Goal: Information Seeking & Learning: Learn about a topic

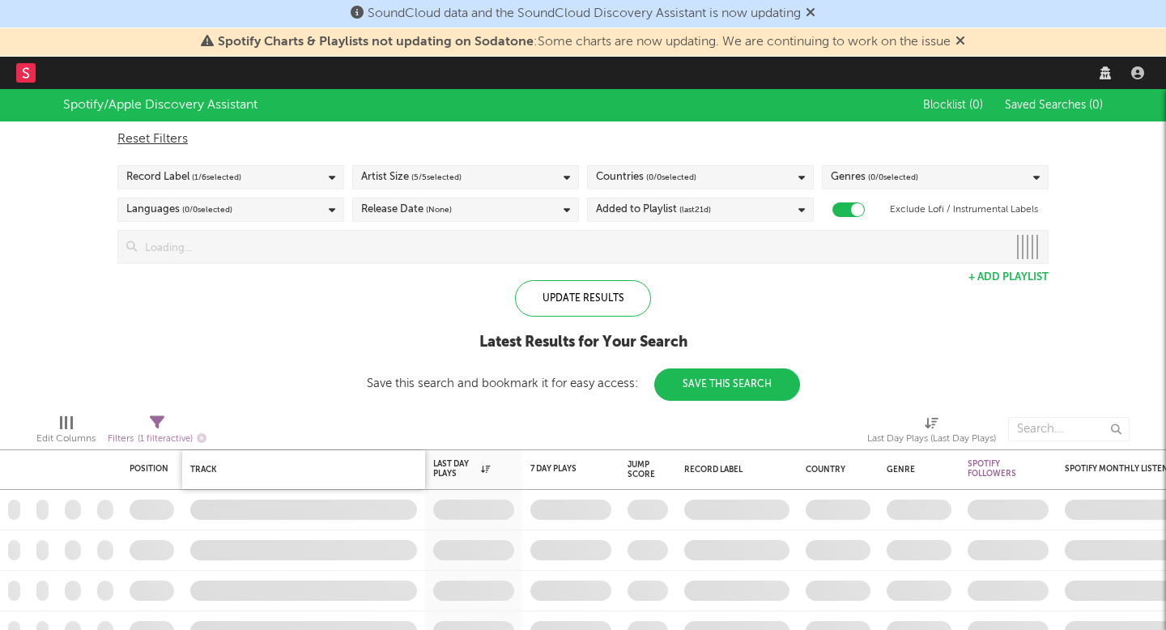
checkbox input "true"
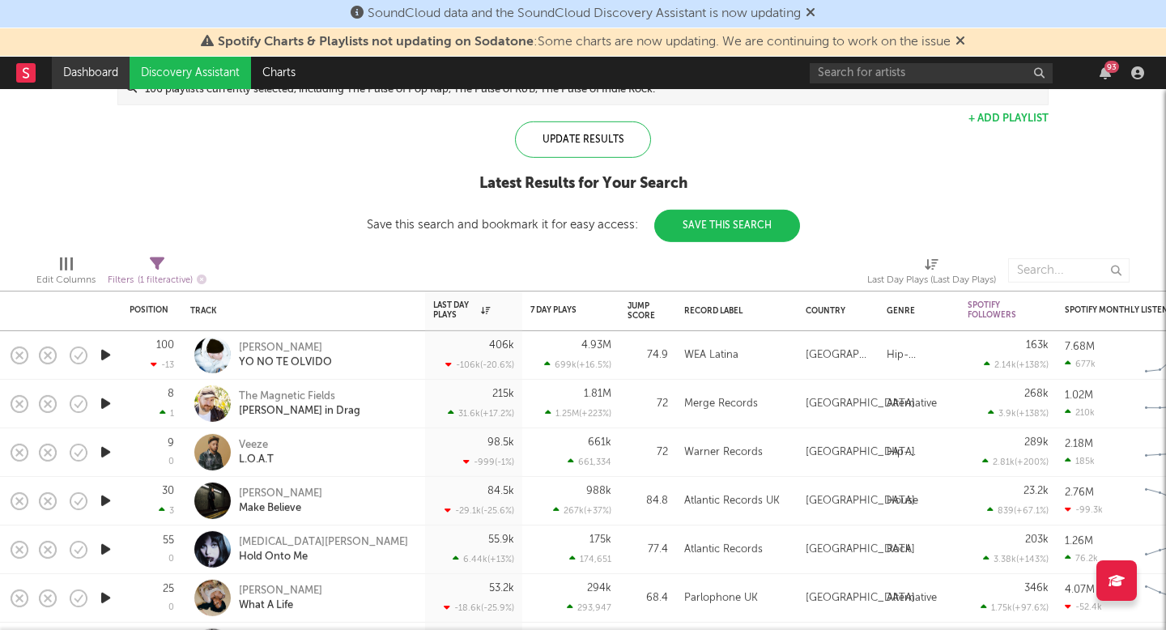
click at [109, 67] on link "Dashboard" at bounding box center [91, 73] width 78 height 32
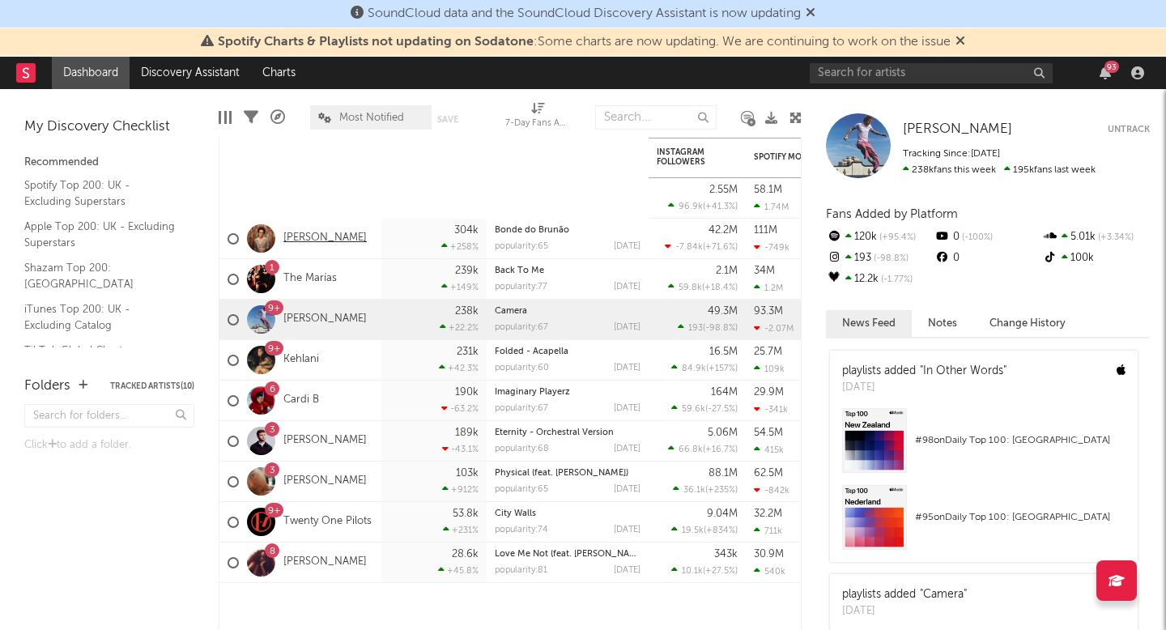
click at [301, 236] on link "[PERSON_NAME]" at bounding box center [324, 239] width 83 height 14
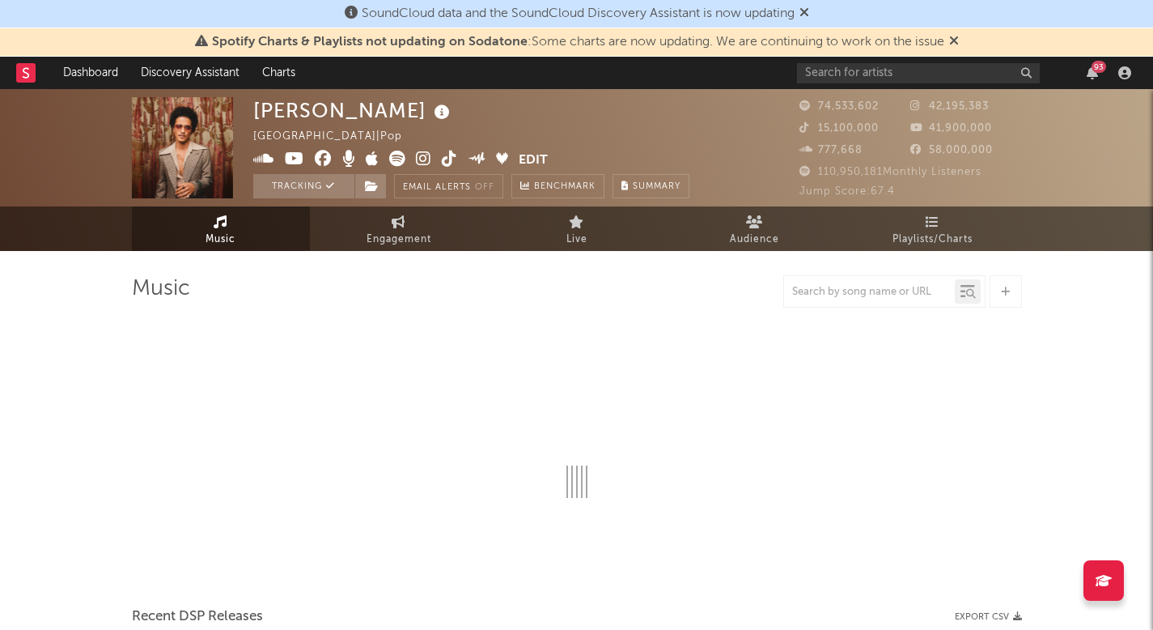
select select "6m"
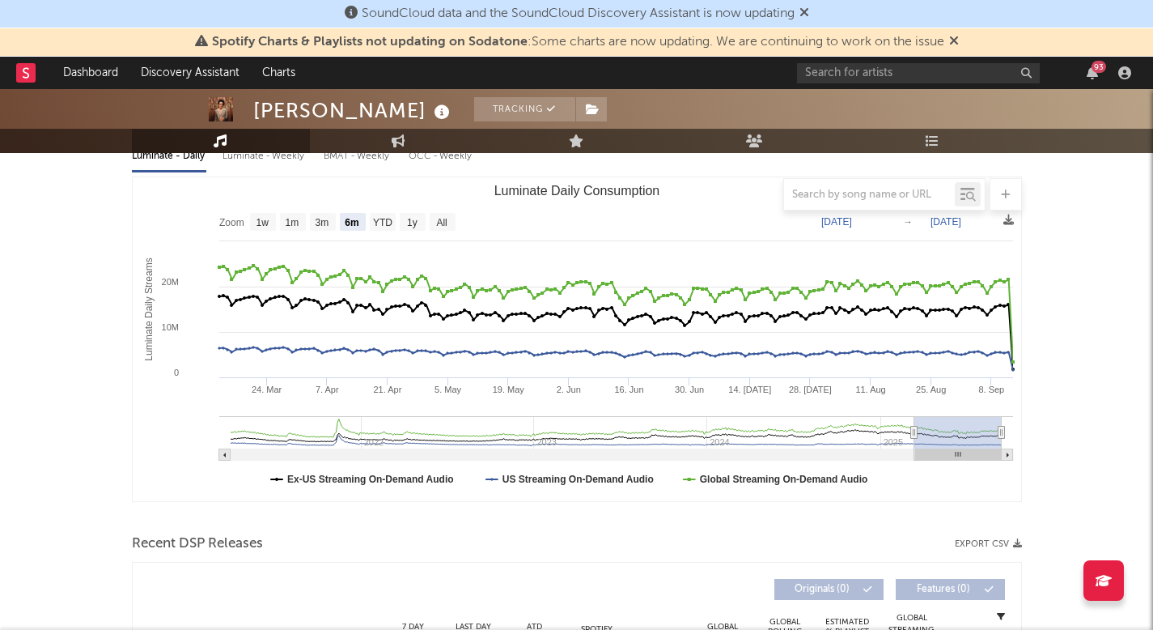
scroll to position [60, 0]
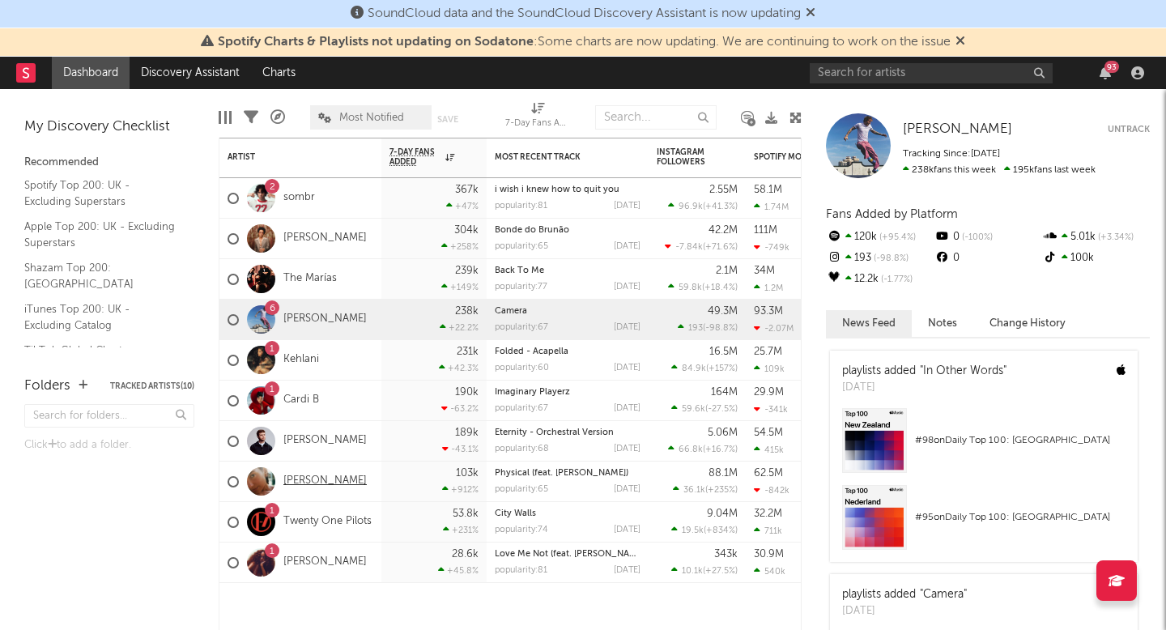
click at [299, 478] on link "[PERSON_NAME]" at bounding box center [324, 481] width 83 height 14
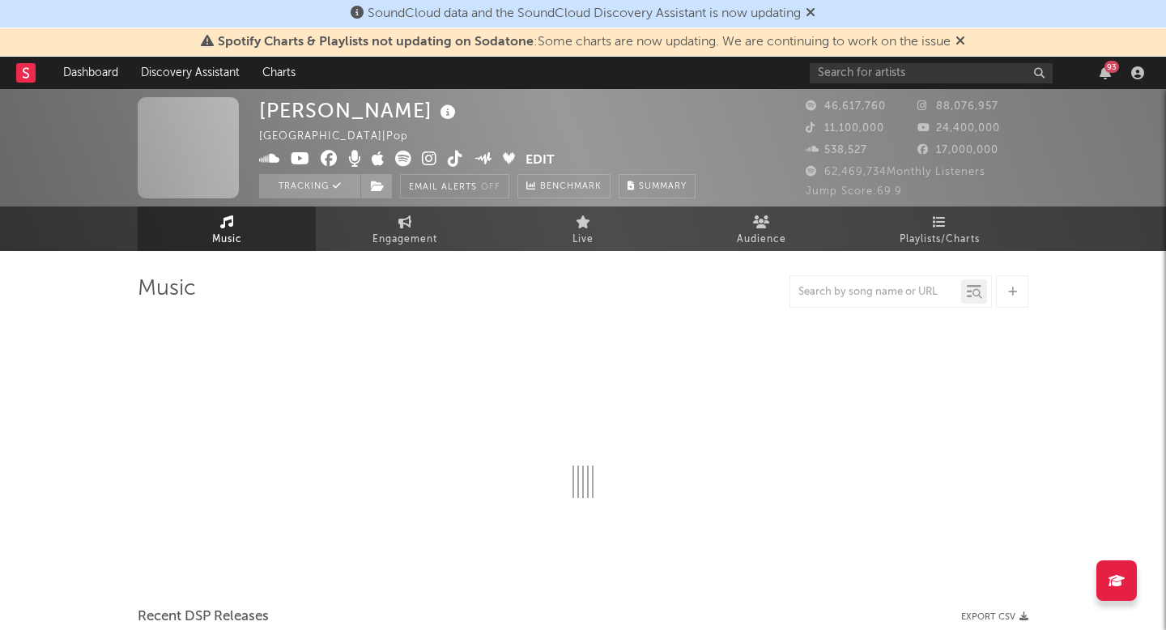
select select "6m"
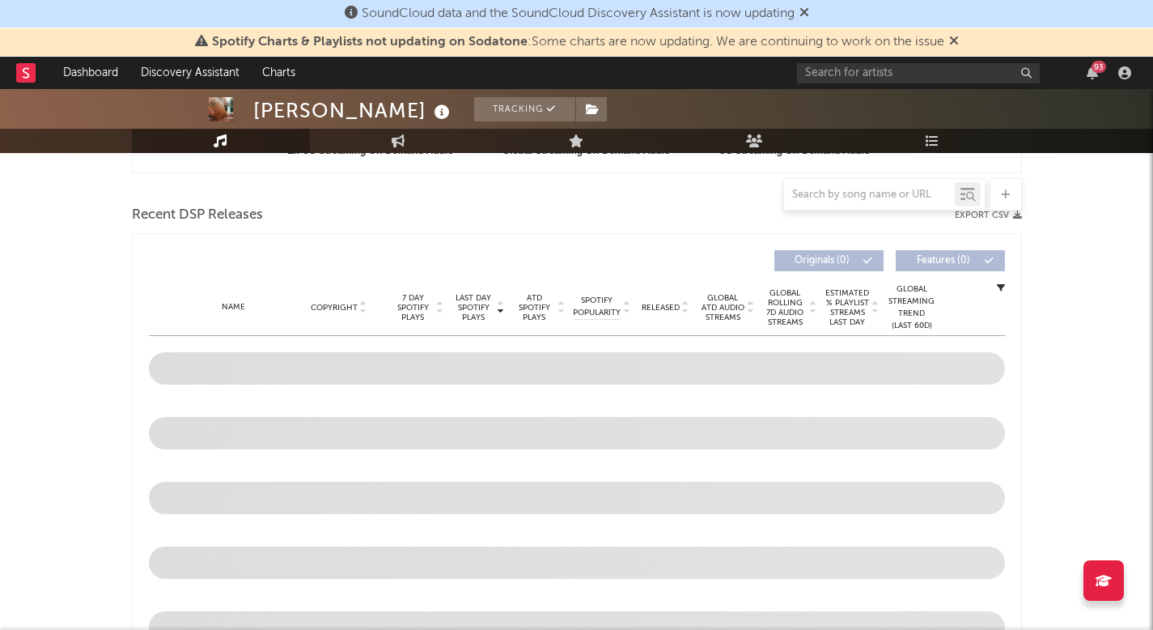
select select "6m"
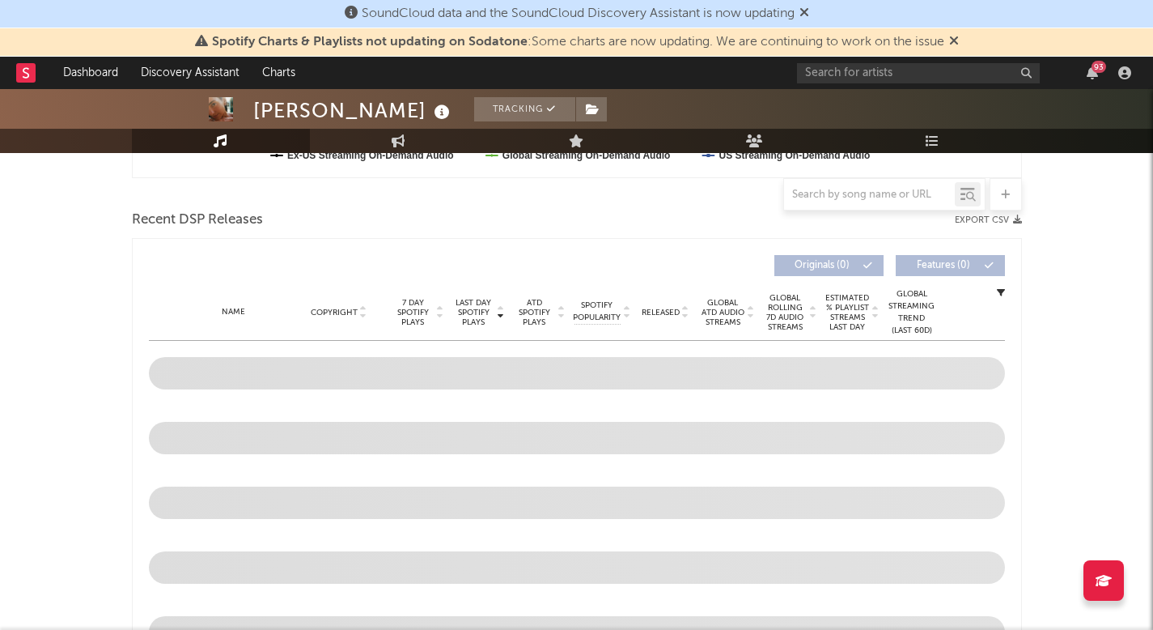
scroll to position [113, 0]
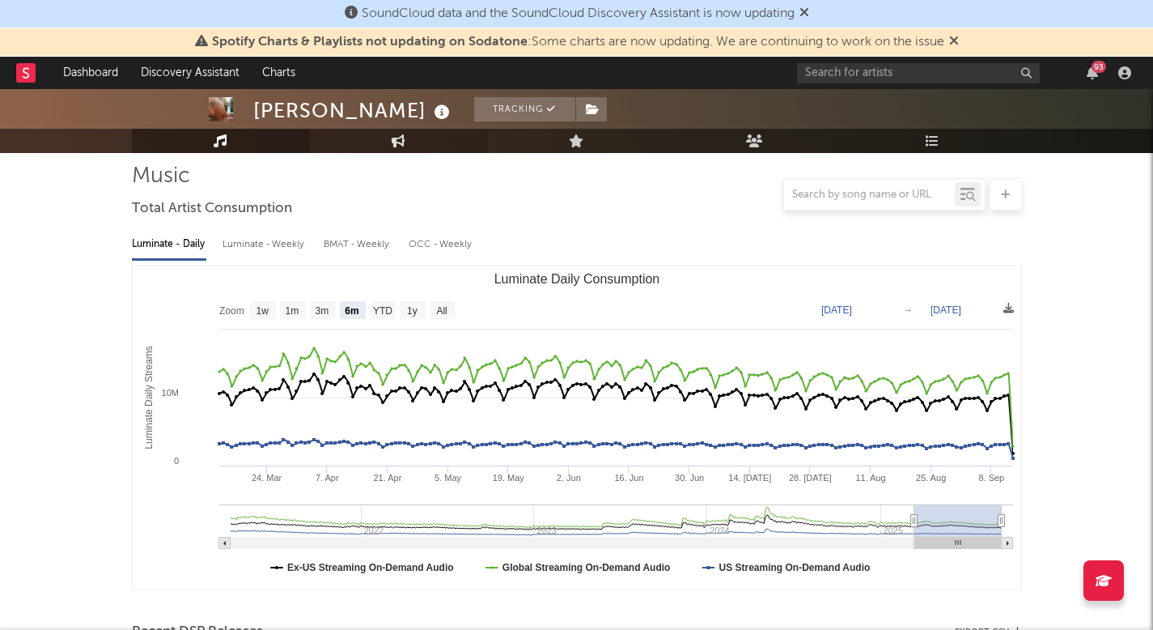
click at [395, 145] on icon at bounding box center [399, 140] width 14 height 13
select select "1w"
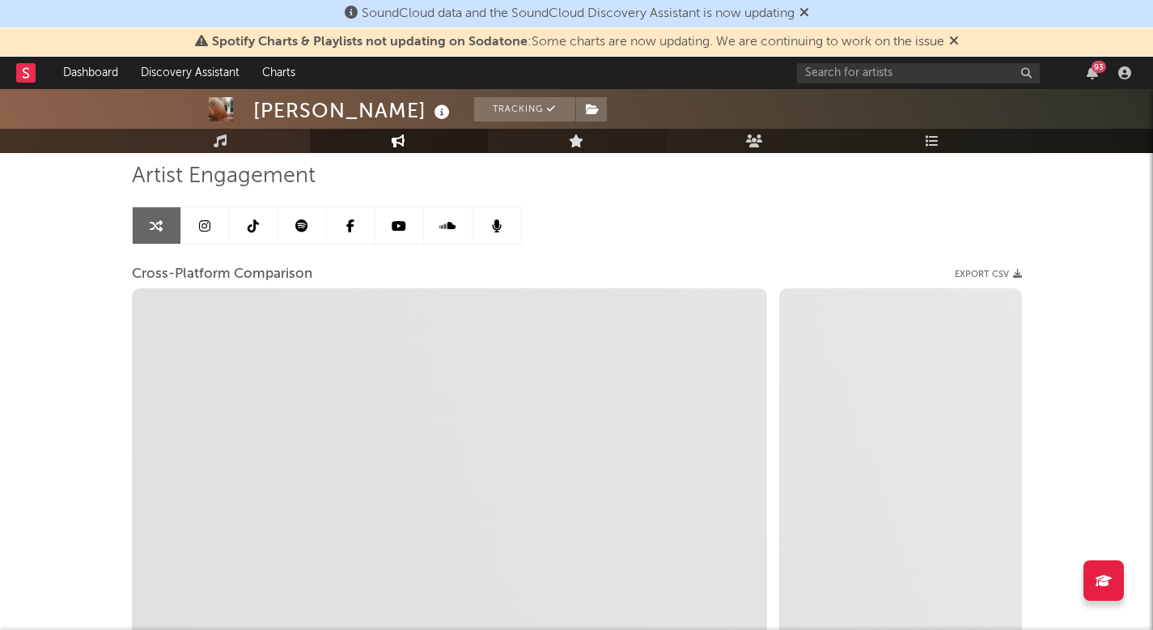
click at [592, 142] on link "Live" at bounding box center [577, 141] width 178 height 24
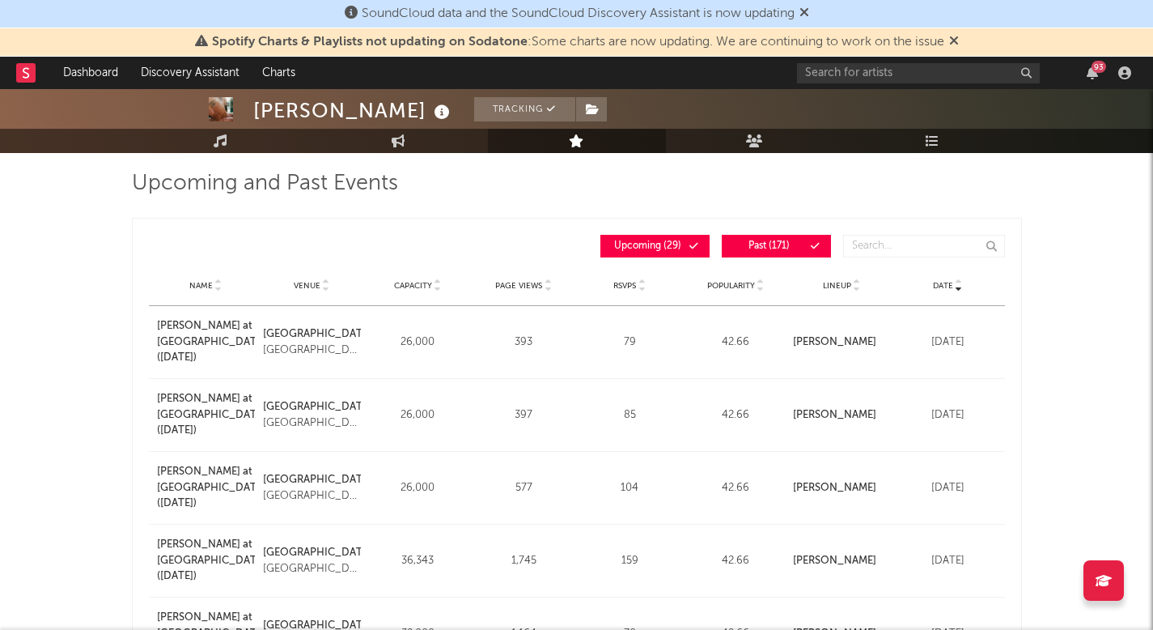
scroll to position [185, 0]
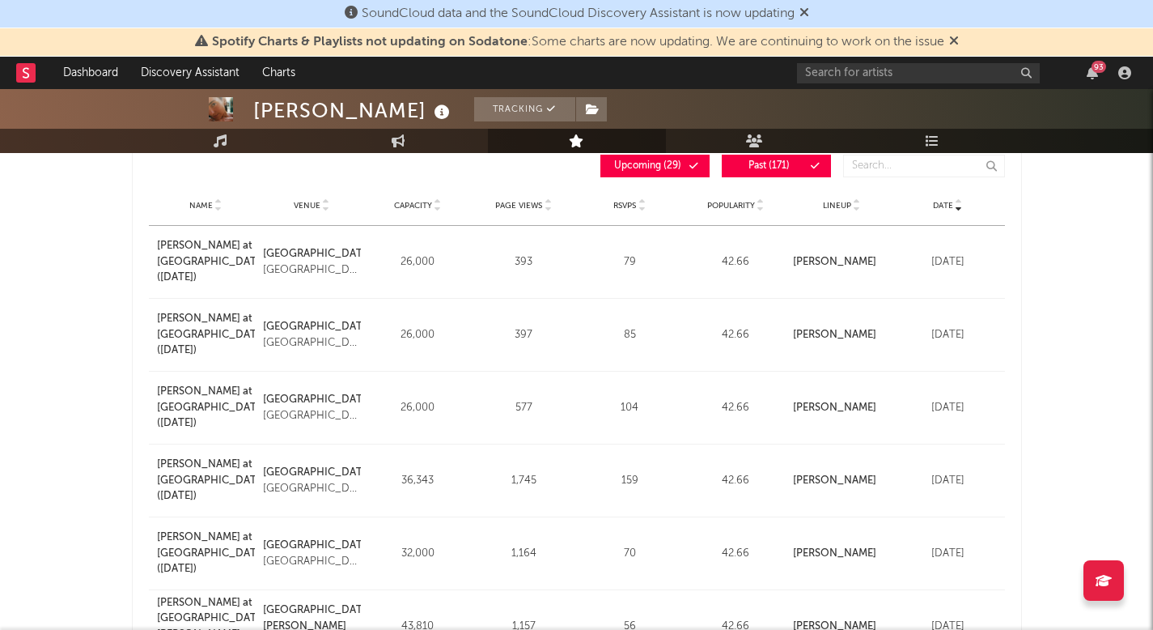
scroll to position [113, 0]
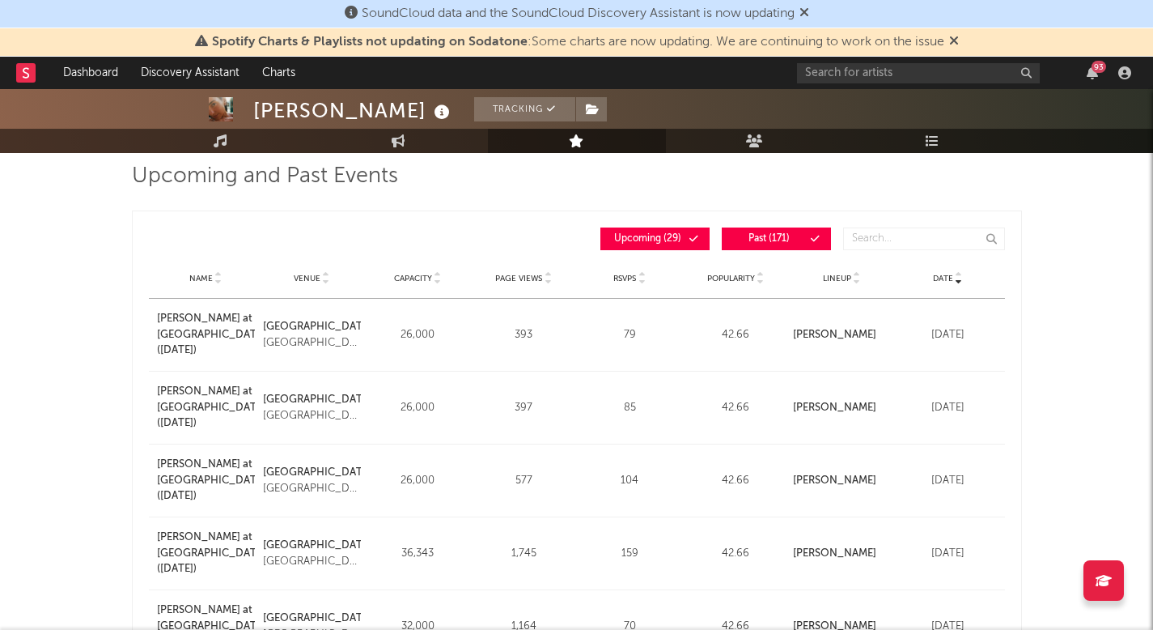
select select "1w"
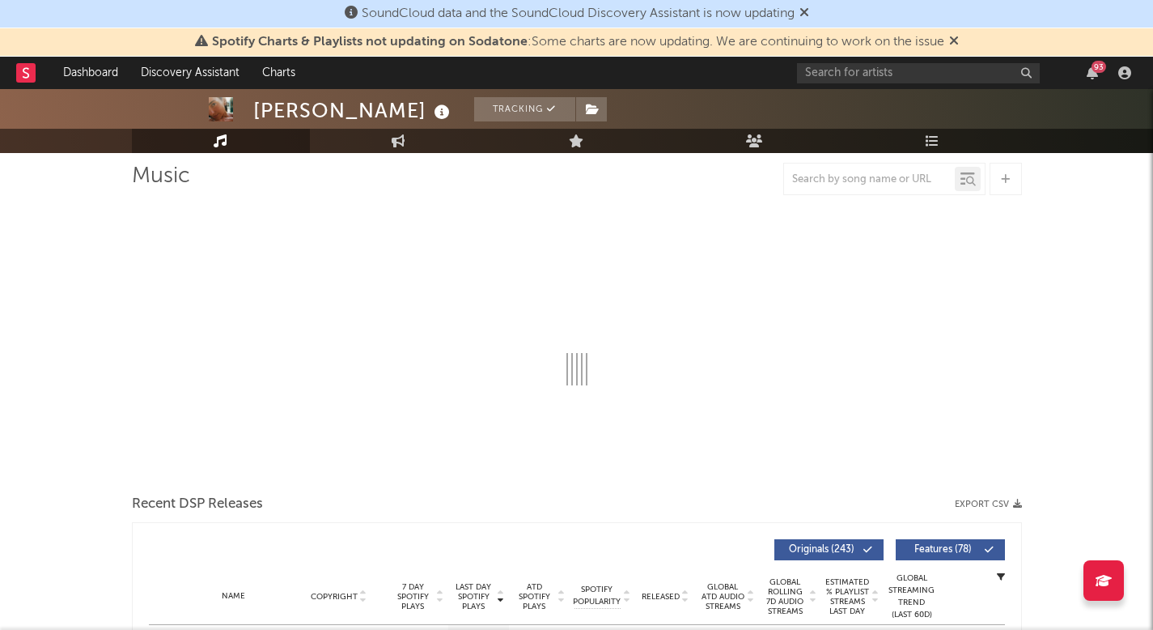
select select "6m"
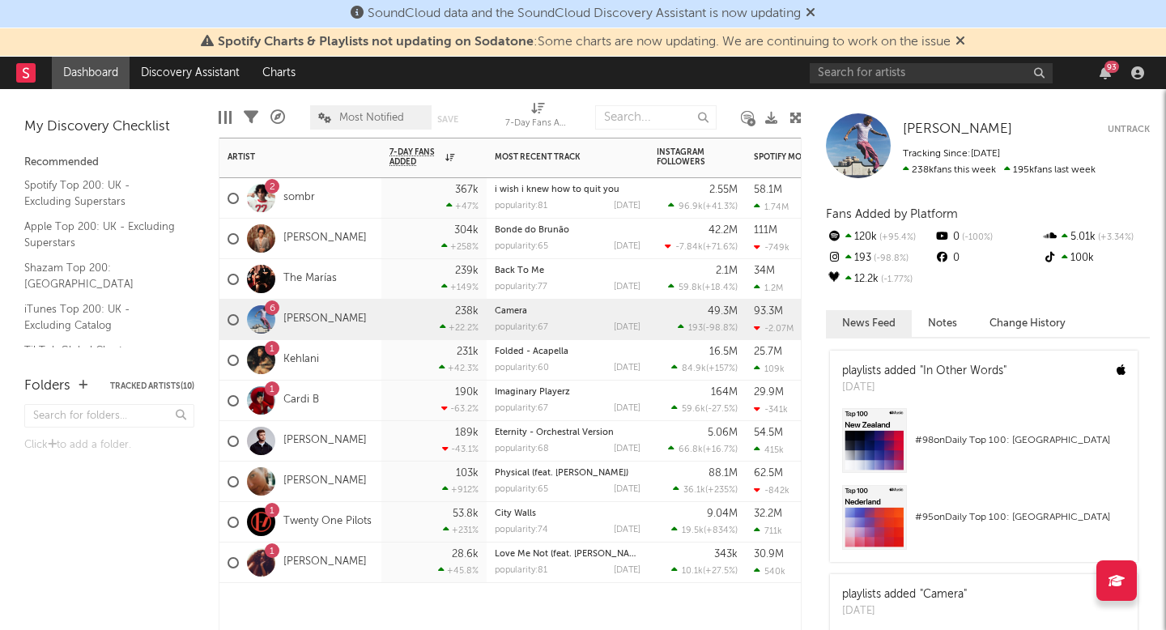
click at [342, 440] on div "[PERSON_NAME]" at bounding box center [300, 441] width 162 height 40
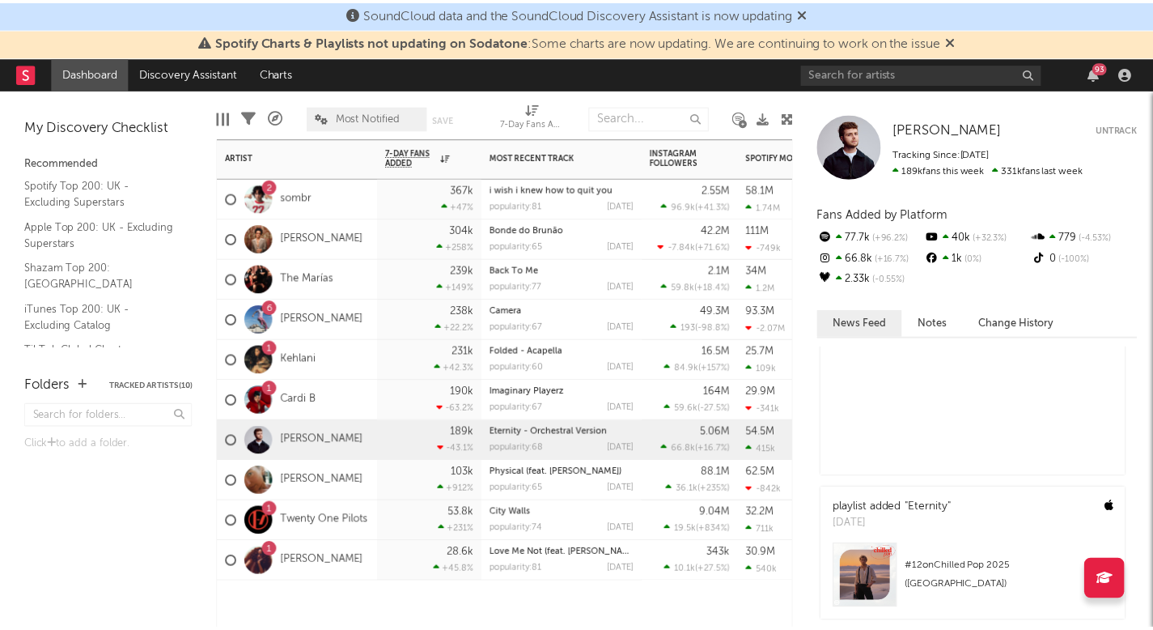
scroll to position [346, 0]
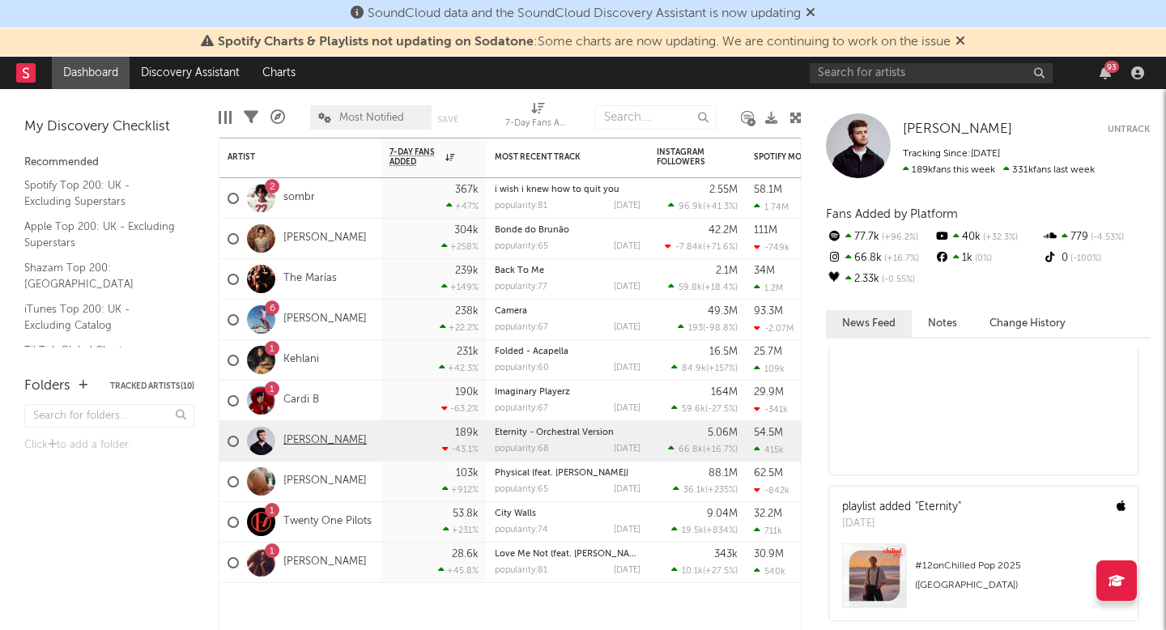
click at [290, 444] on link "[PERSON_NAME]" at bounding box center [324, 441] width 83 height 14
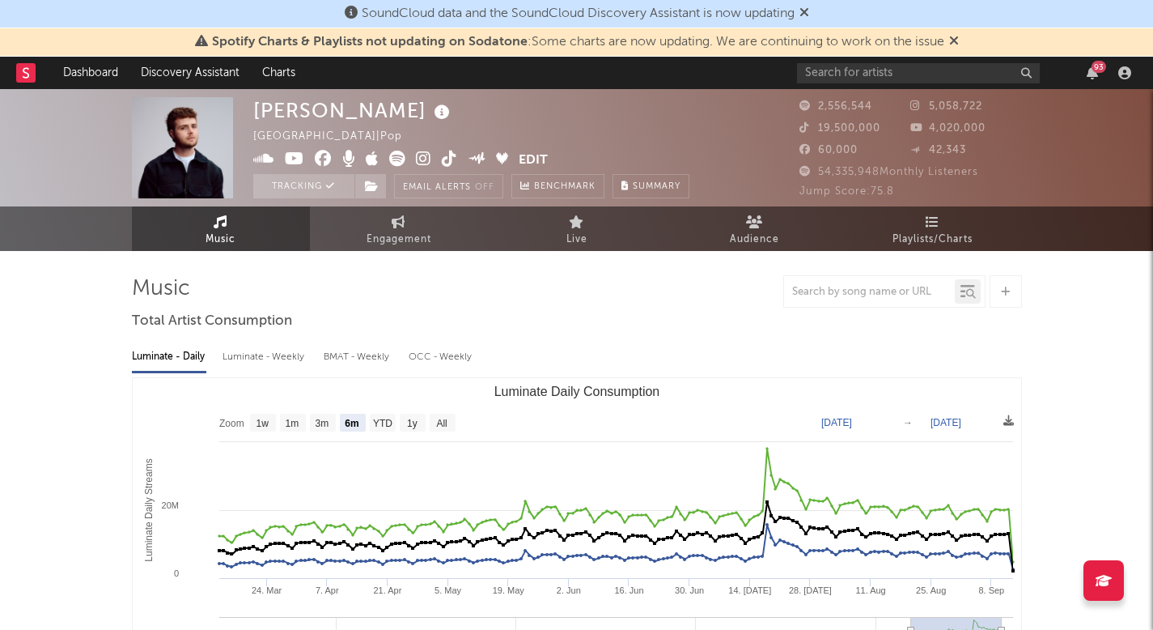
select select "6m"
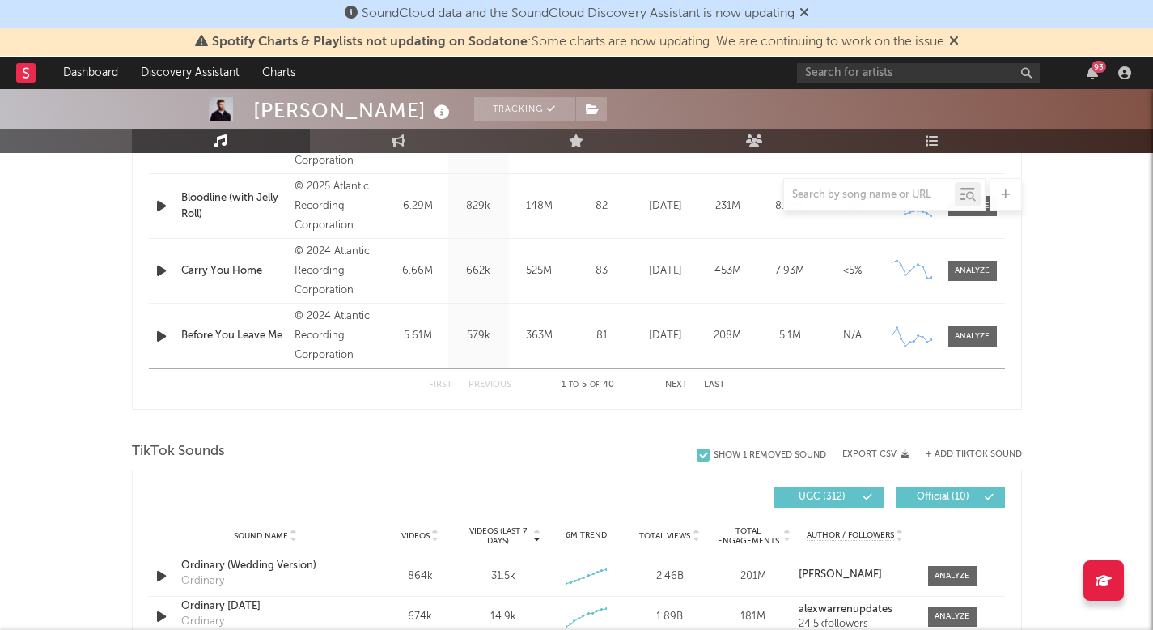
scroll to position [60, 0]
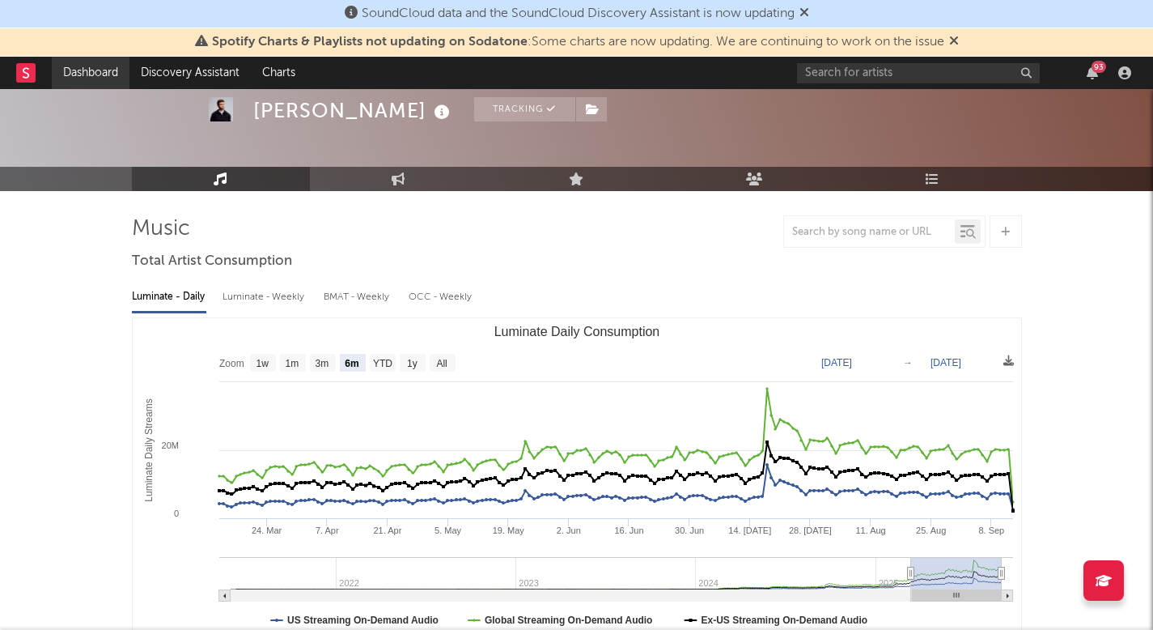
click at [66, 74] on link "Dashboard" at bounding box center [91, 73] width 78 height 32
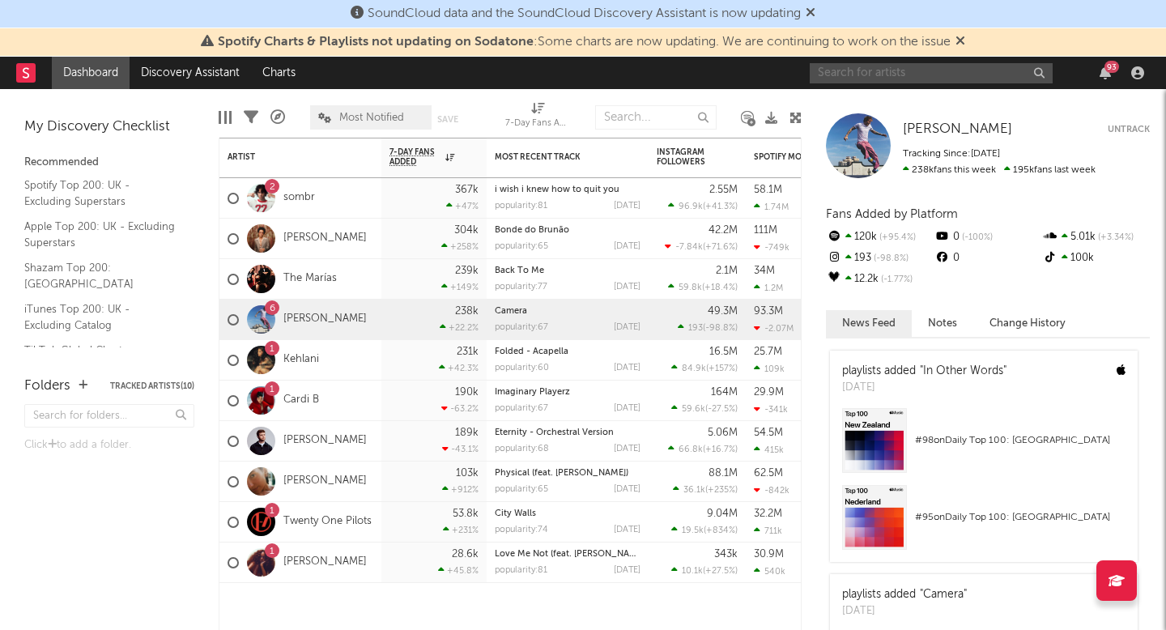
click at [917, 70] on input "text" at bounding box center [930, 73] width 243 height 20
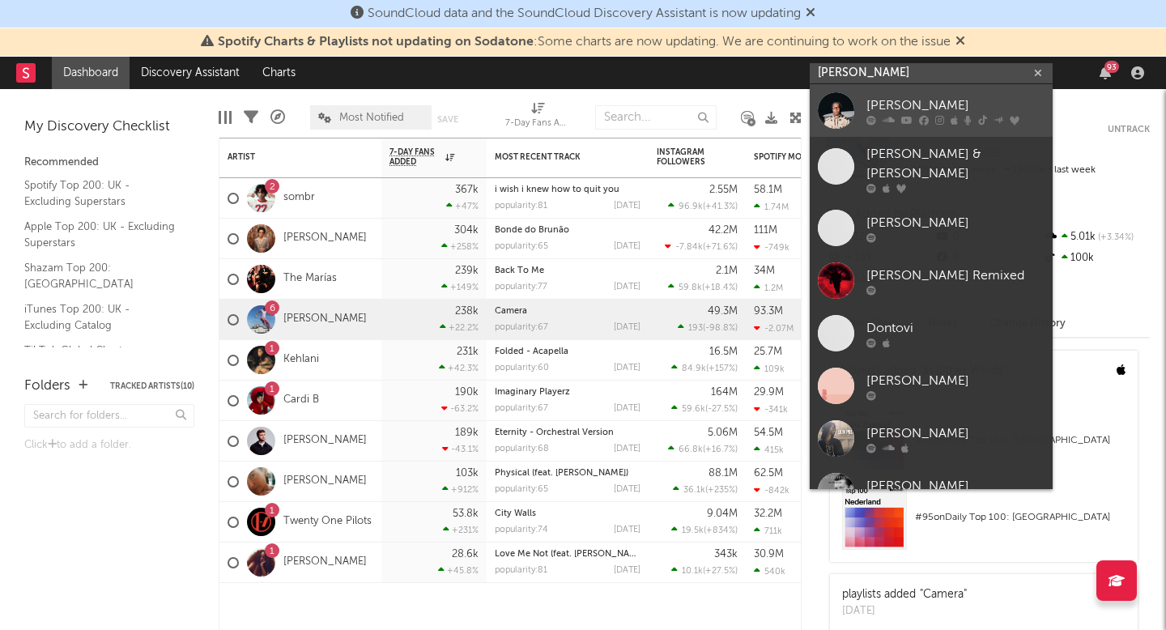
type input "don toli"
click at [857, 119] on link "[PERSON_NAME]" at bounding box center [930, 110] width 243 height 53
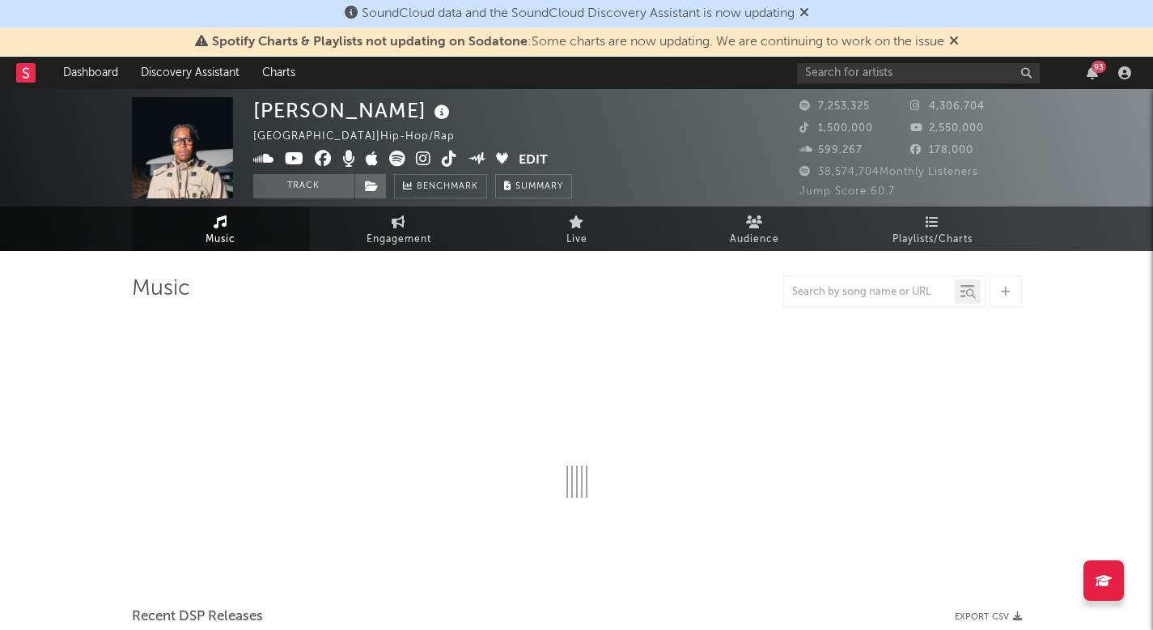
select select "6m"
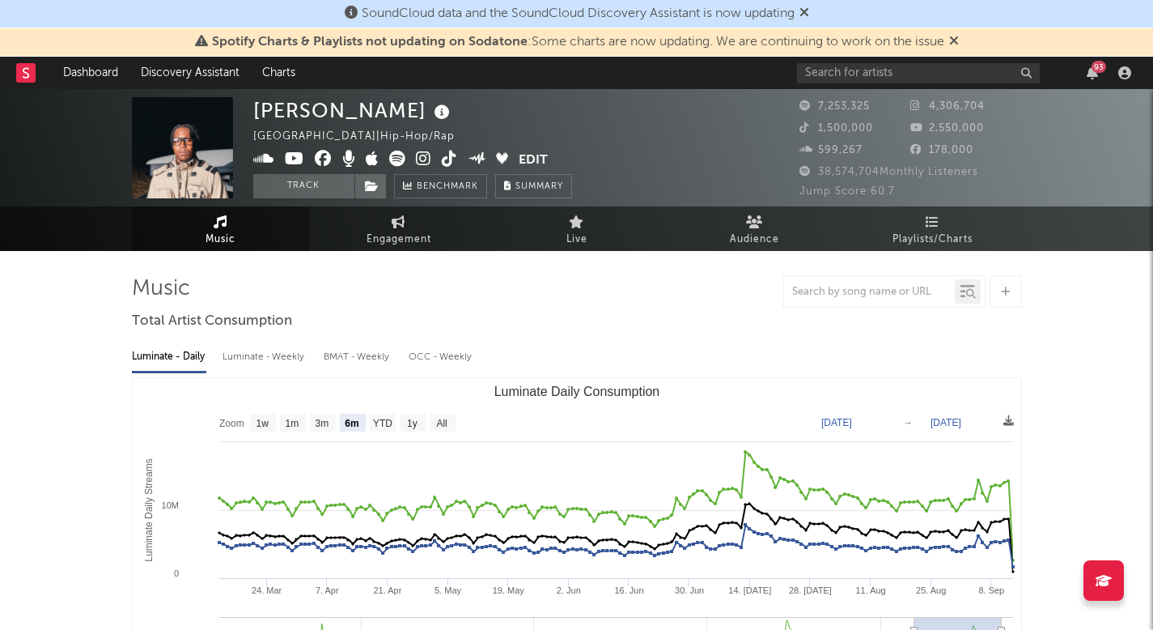
select select "6m"
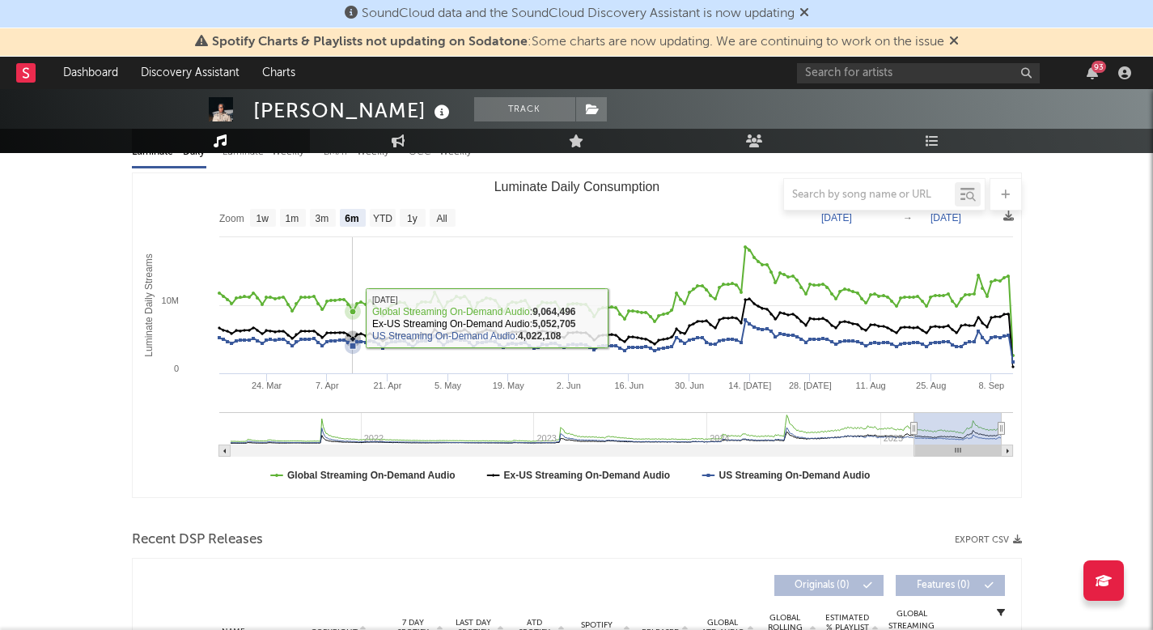
scroll to position [299, 0]
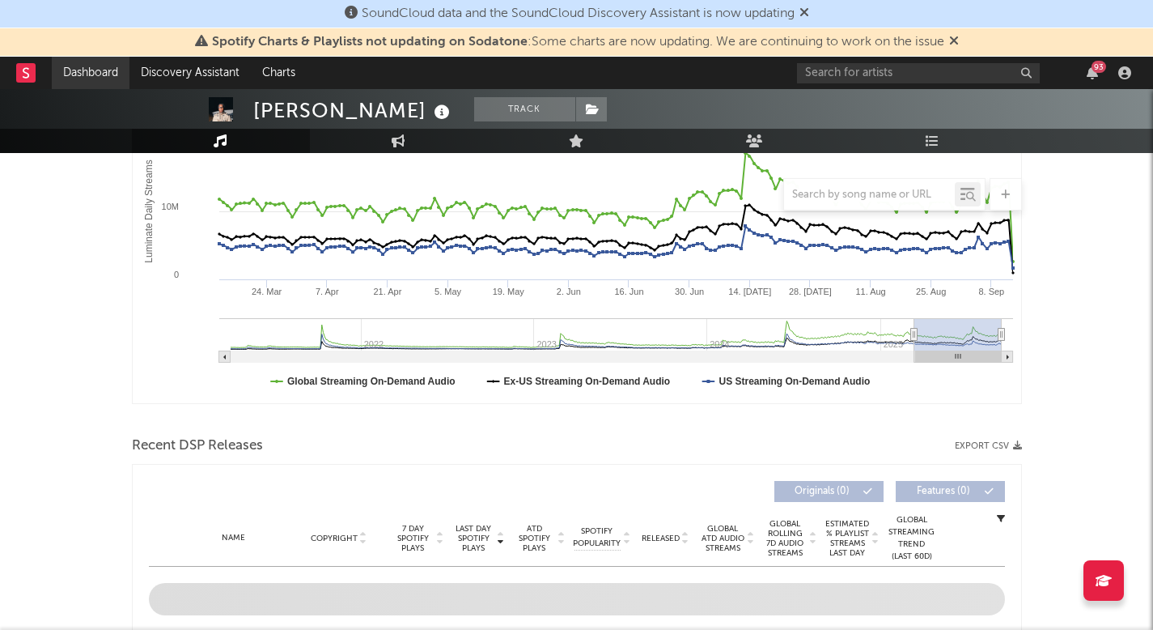
click at [75, 66] on link "Dashboard" at bounding box center [91, 73] width 78 height 32
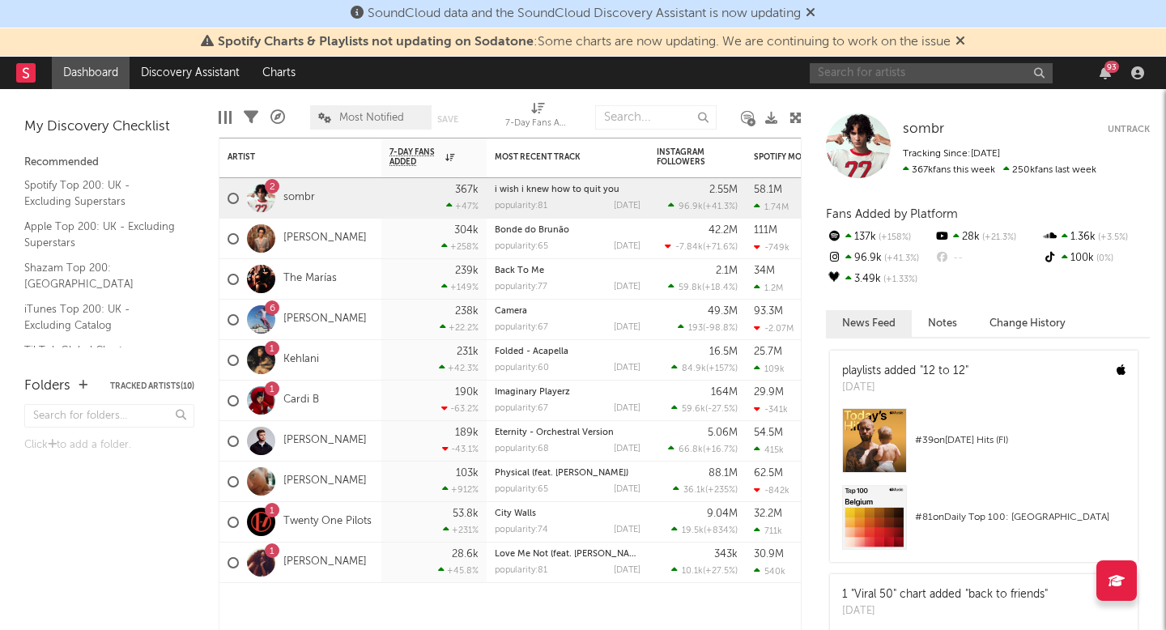
click at [872, 66] on input "text" at bounding box center [930, 73] width 243 height 20
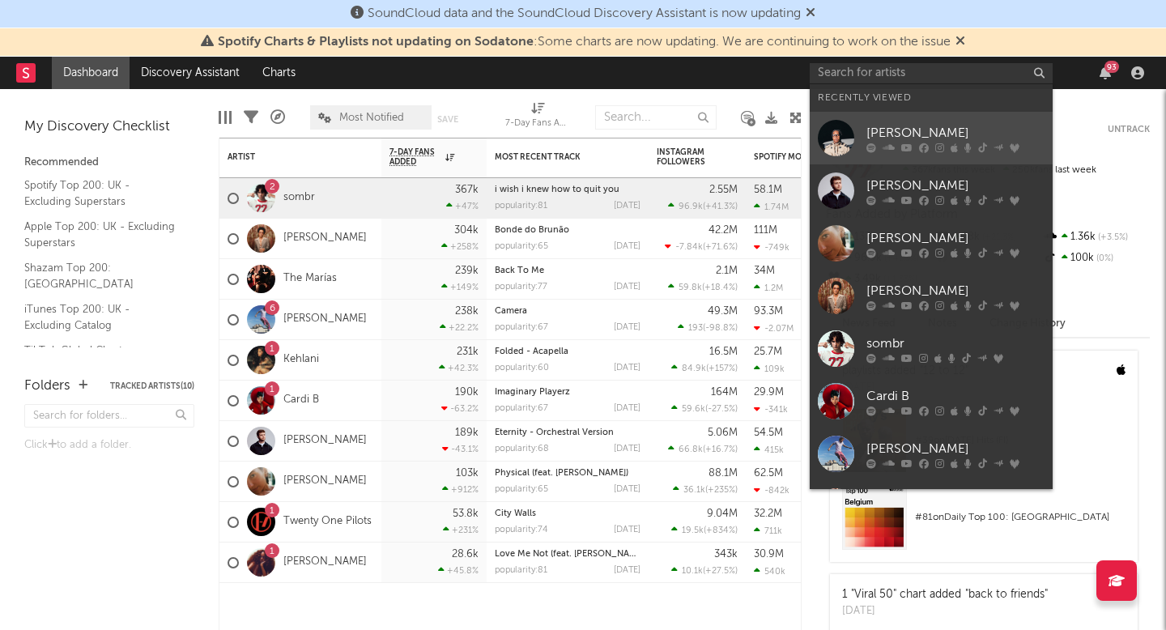
click at [839, 150] on div at bounding box center [836, 138] width 36 height 36
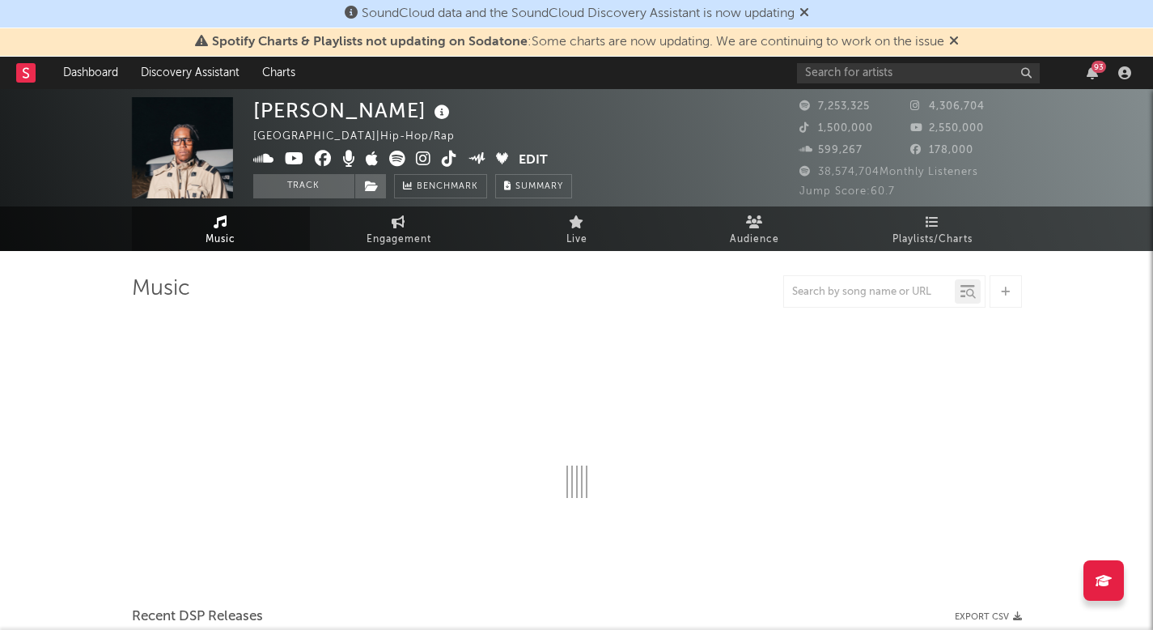
select select "6m"
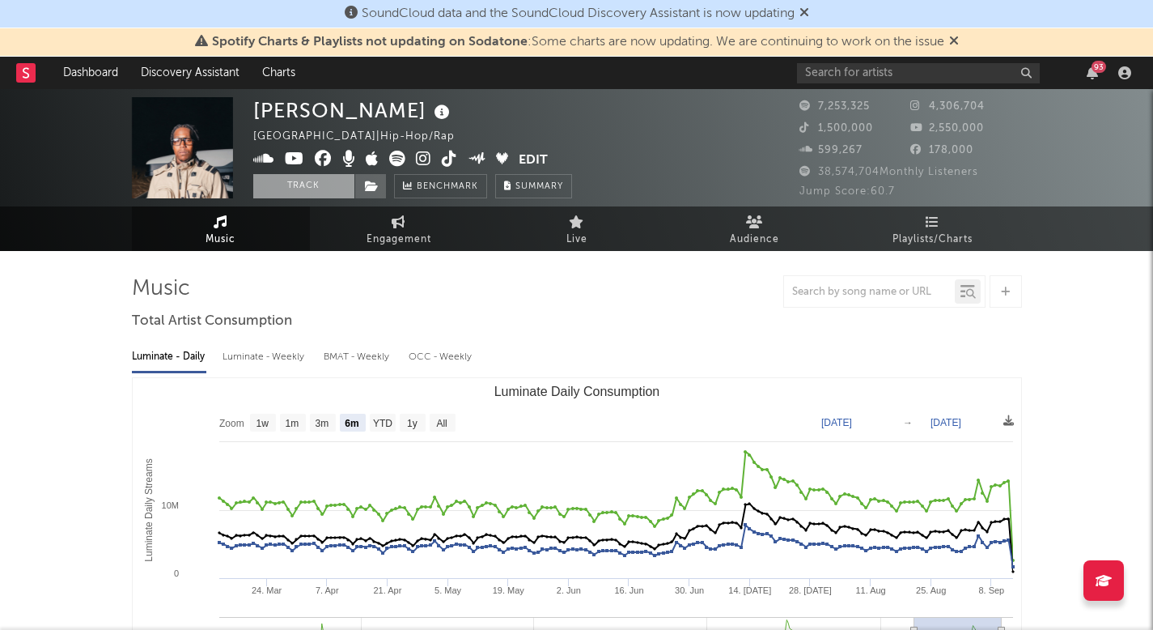
click at [277, 180] on button "Track" at bounding box center [303, 186] width 101 height 24
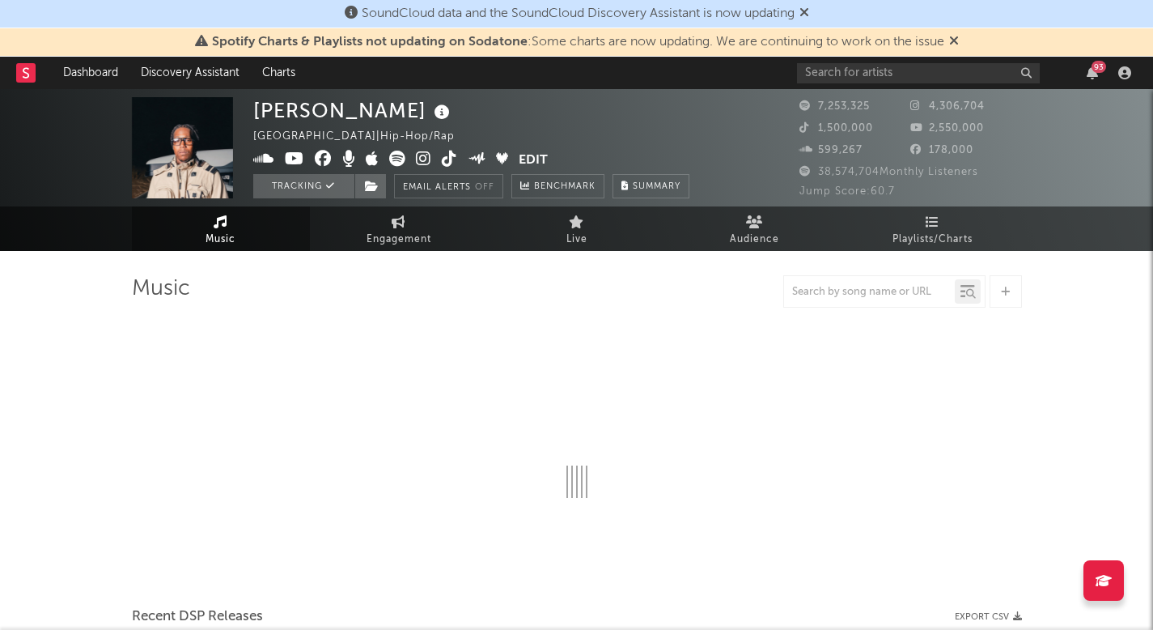
select select "6m"
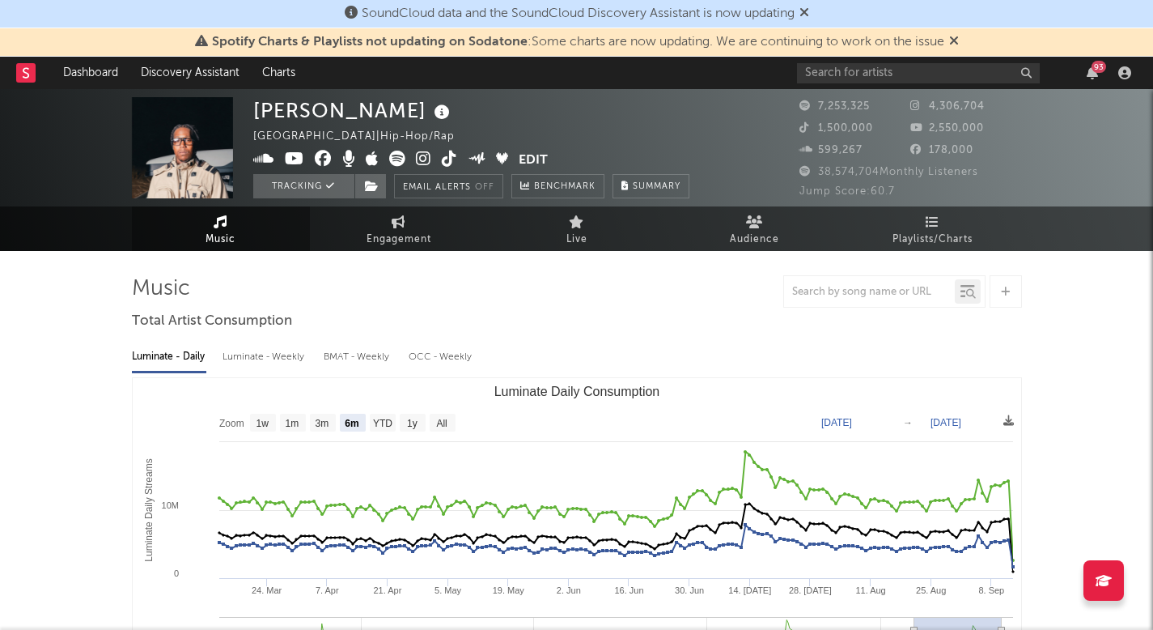
click at [14, 72] on nav "Dashboard Discovery Assistant Charts 93" at bounding box center [576, 73] width 1153 height 32
click at [28, 72] on rect at bounding box center [25, 72] width 19 height 19
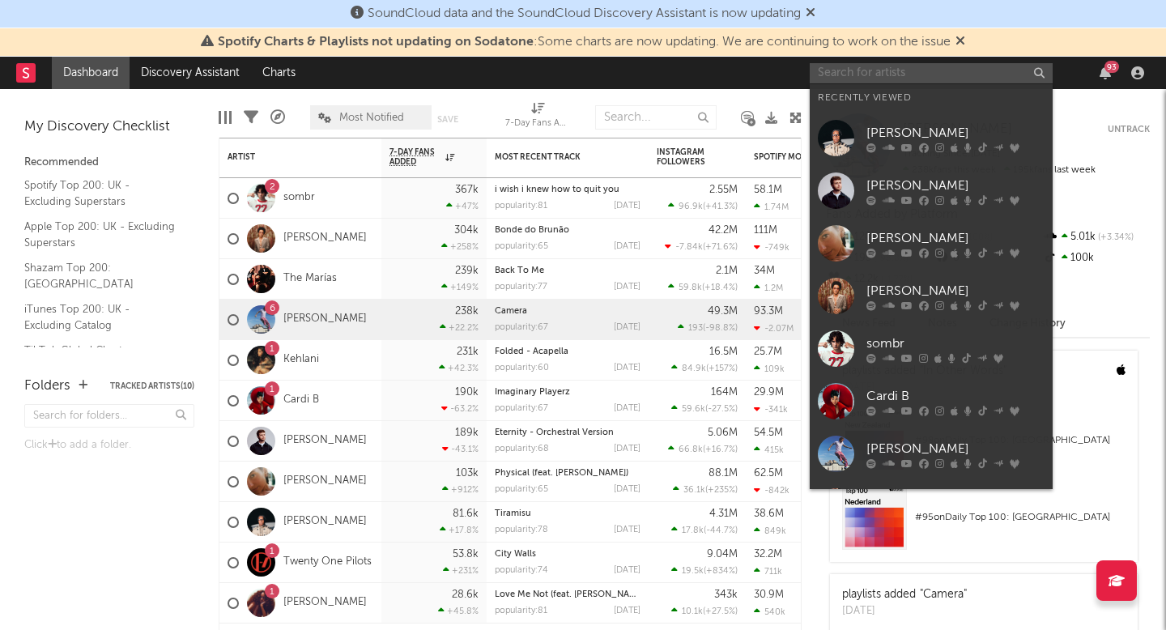
click at [928, 71] on input "text" at bounding box center [930, 73] width 243 height 20
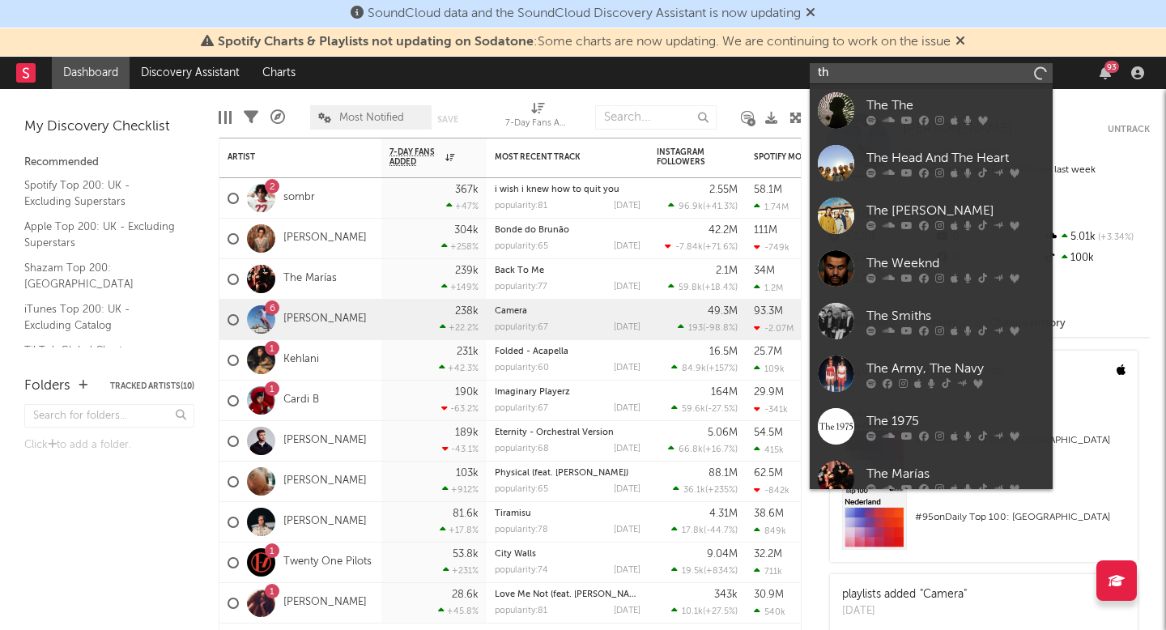
type input "t"
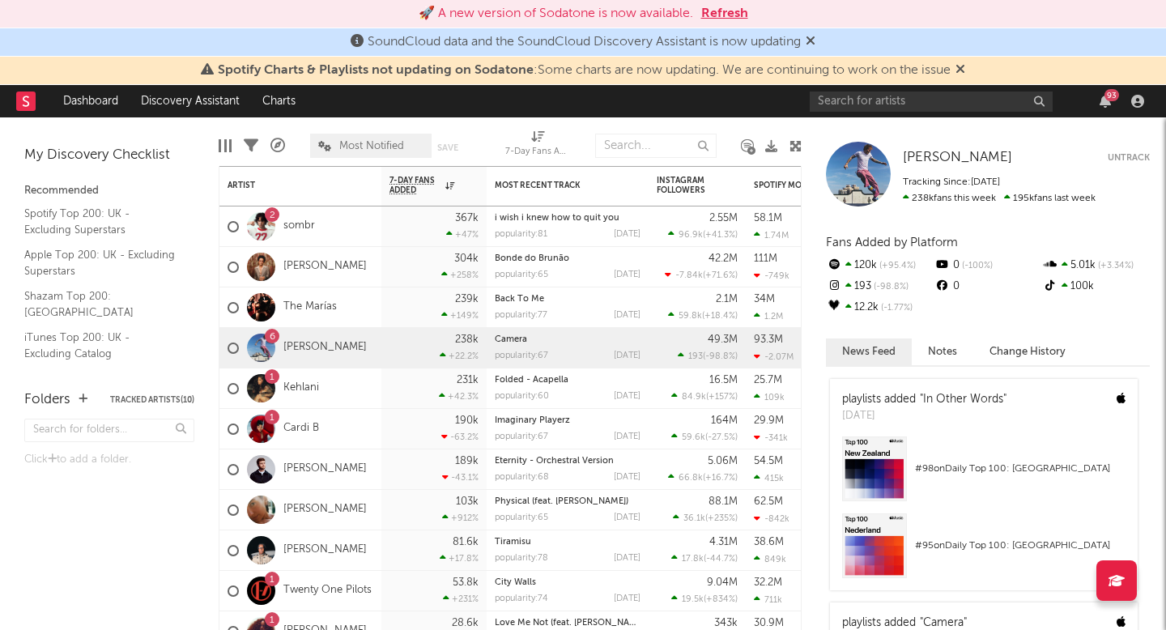
click at [130, 566] on div "Folders Tracked Artists ( 10 ) Click to add a folder." at bounding box center [109, 502] width 219 height 257
click at [302, 475] on link "[PERSON_NAME]" at bounding box center [324, 469] width 83 height 14
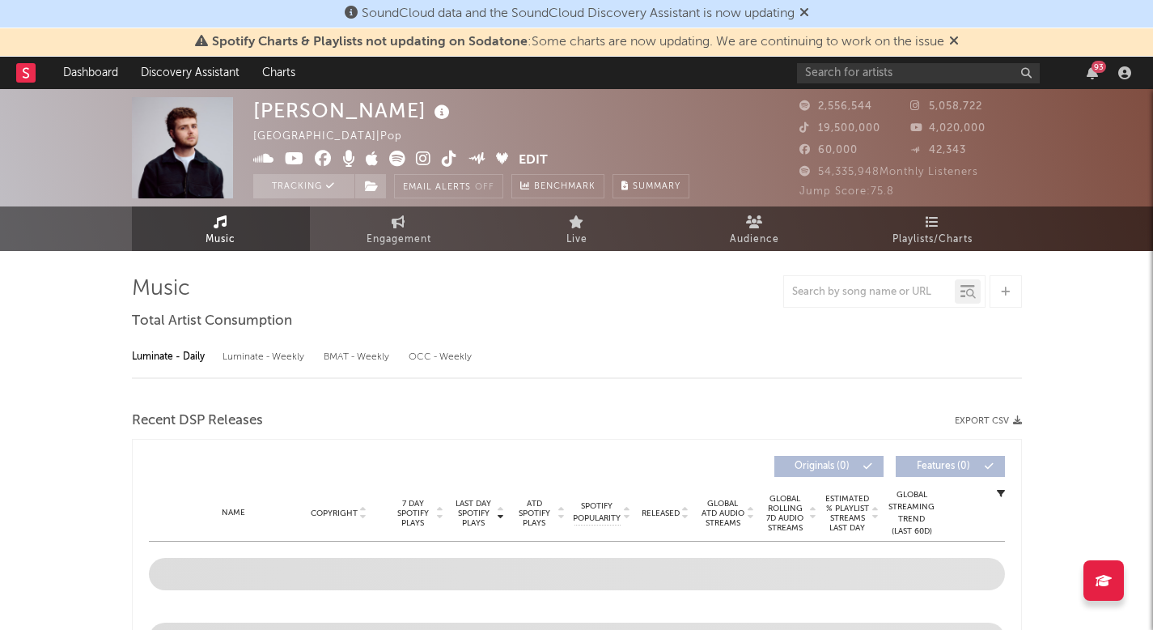
select select "6m"
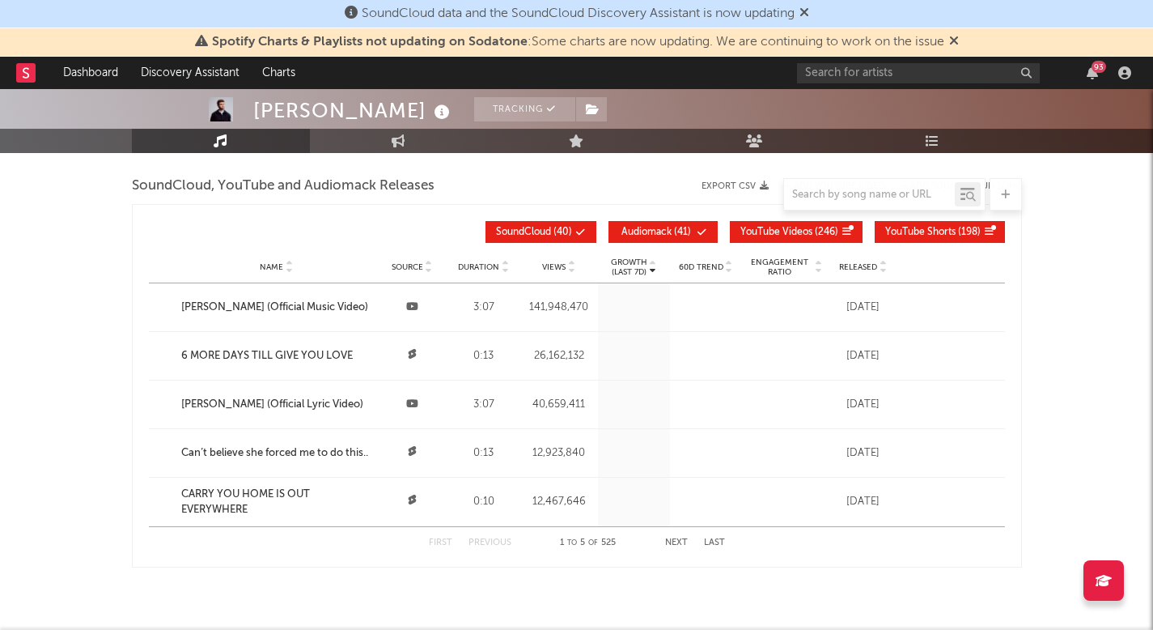
scroll to position [1753, 0]
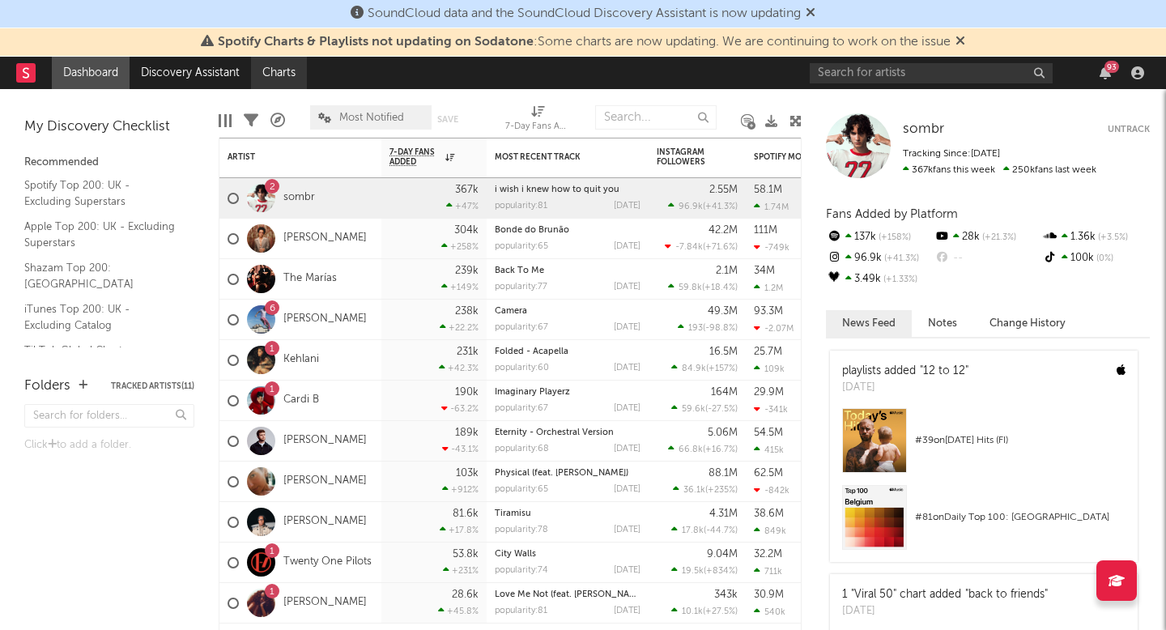
scroll to position [32, 0]
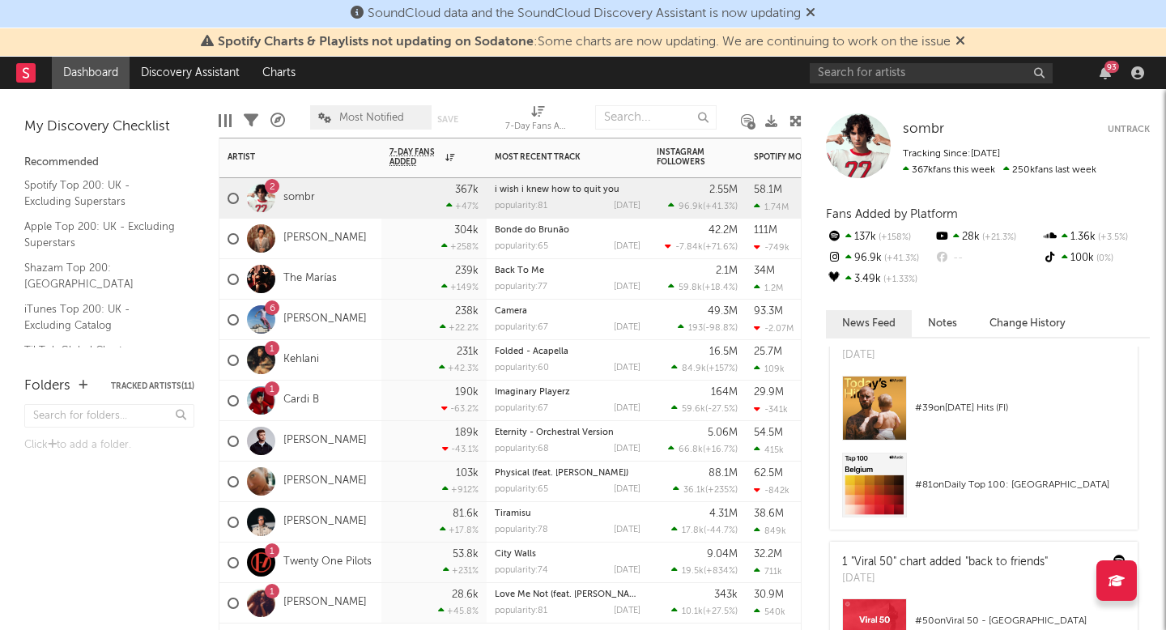
click at [308, 248] on div "[PERSON_NAME]" at bounding box center [296, 238] width 139 height 47
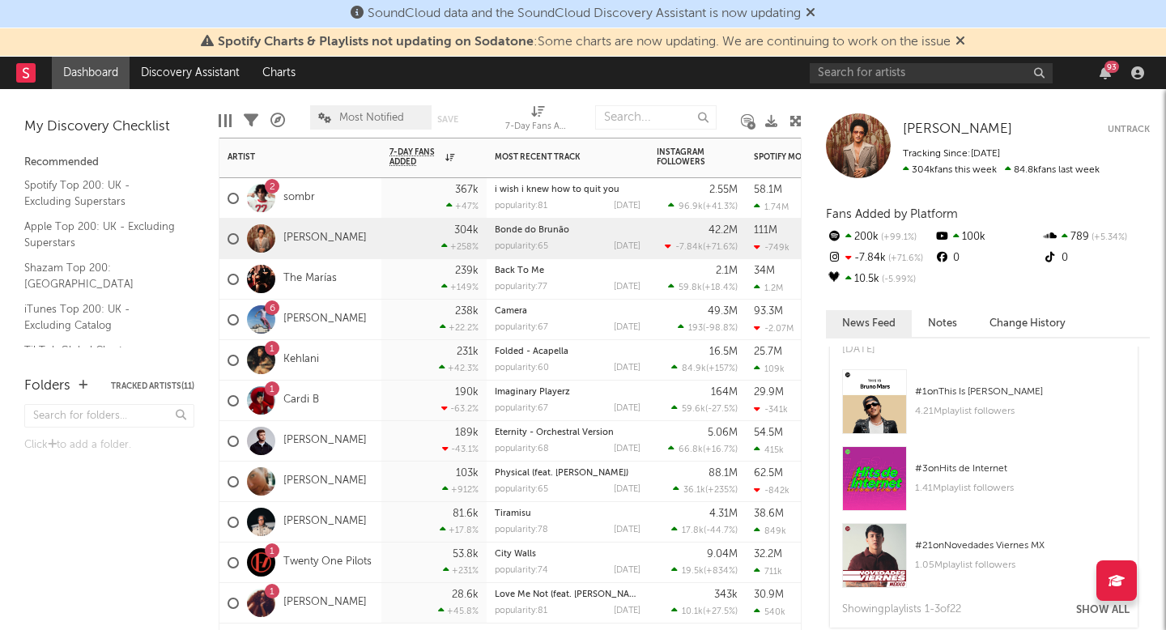
scroll to position [542, 0]
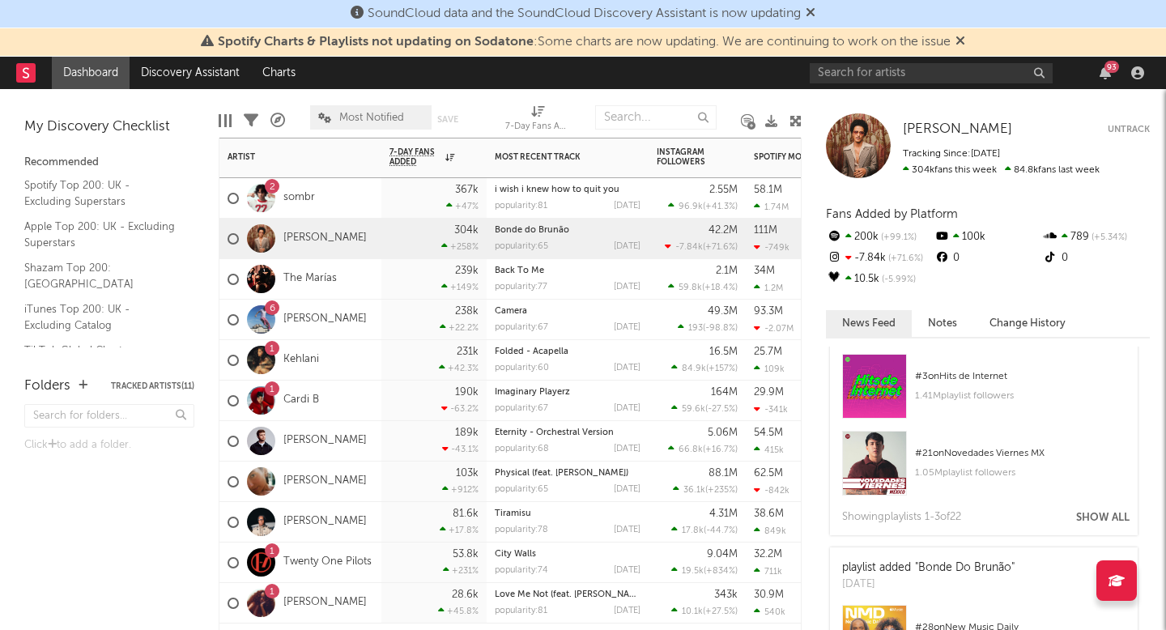
click at [284, 286] on div "The Marías" at bounding box center [281, 279] width 109 height 47
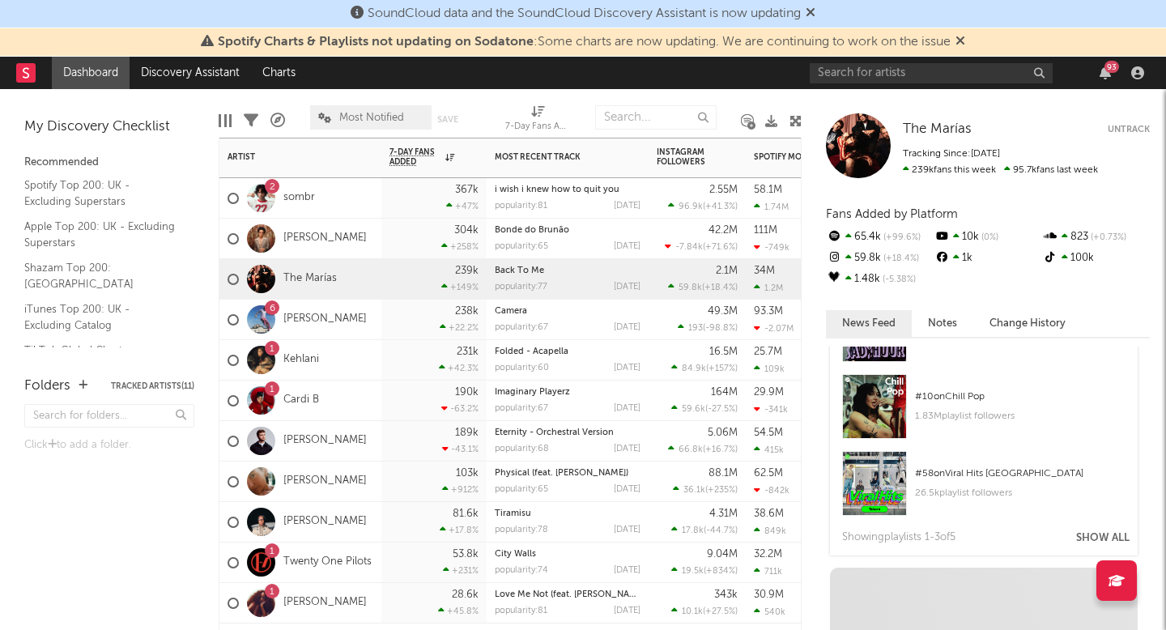
scroll to position [1566, 0]
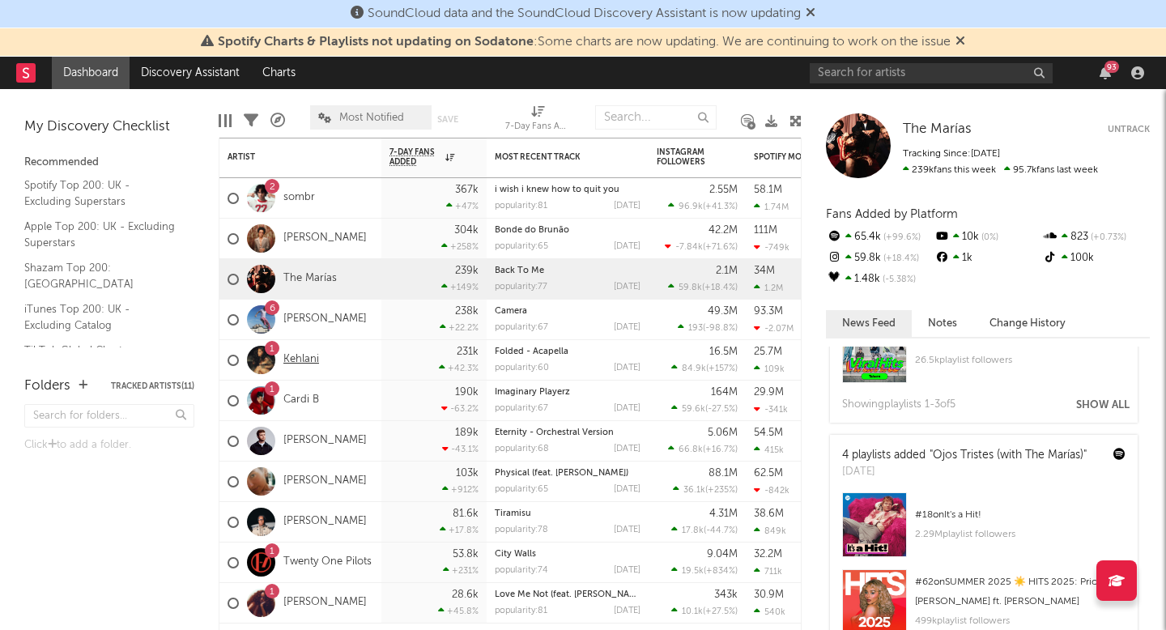
click at [304, 365] on link "Kehlani" at bounding box center [301, 360] width 36 height 14
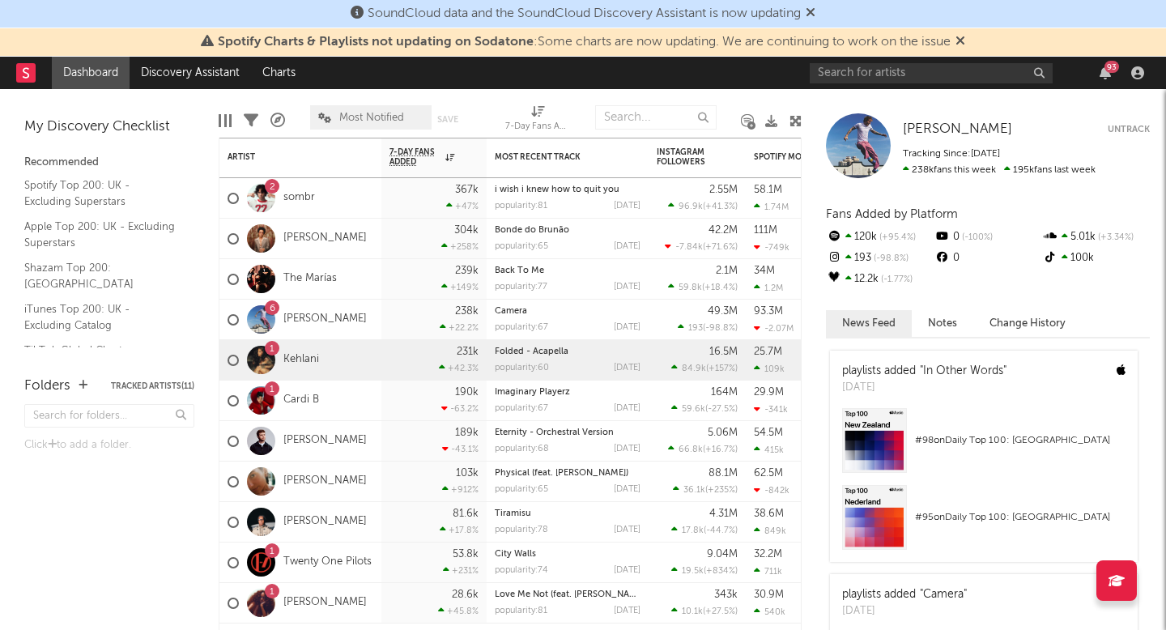
click at [249, 362] on div at bounding box center [261, 360] width 28 height 28
drag, startPoint x: 347, startPoint y: 367, endPoint x: 399, endPoint y: 378, distance: 52.9
click at [348, 367] on div "1 Kehlani" at bounding box center [300, 360] width 162 height 40
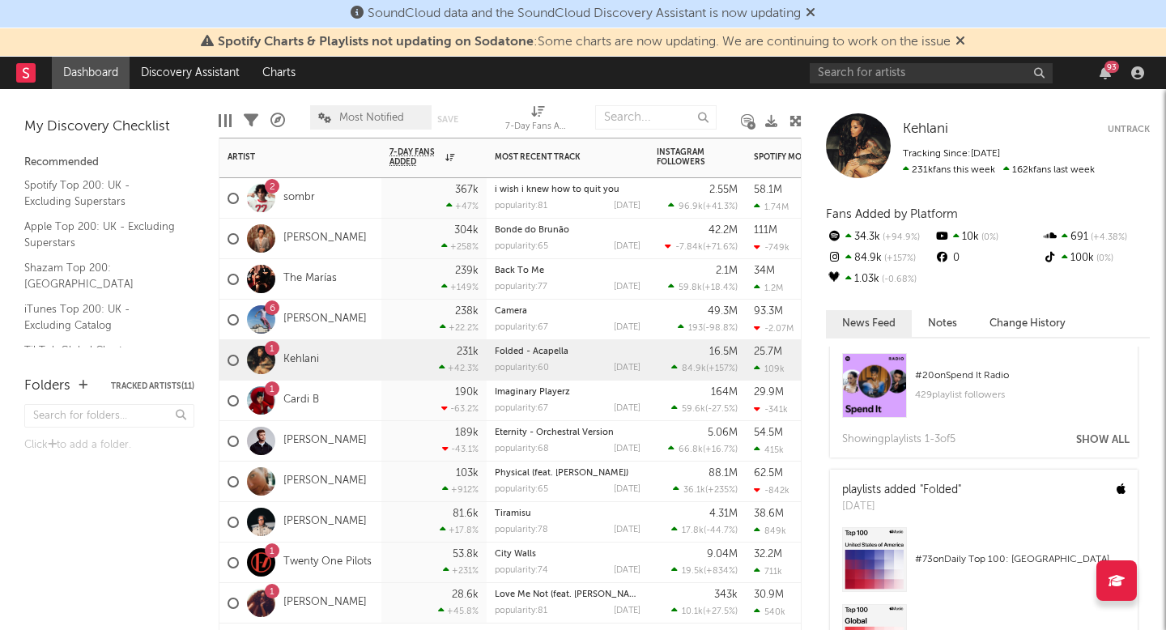
scroll to position [13884, 0]
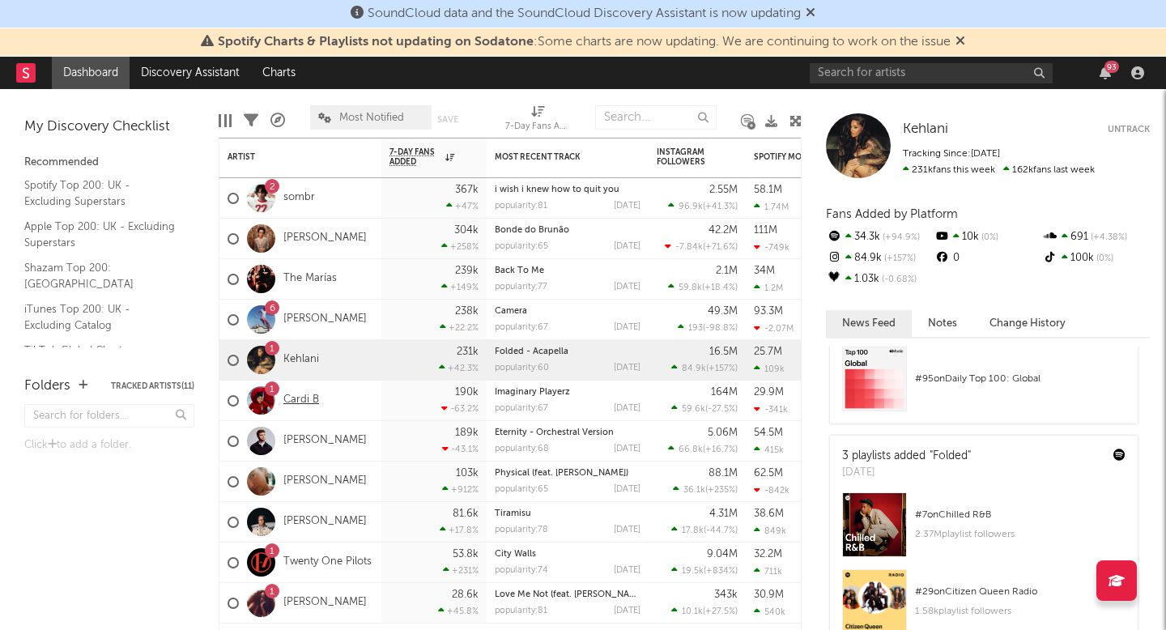
click at [313, 404] on link "Cardi B" at bounding box center [301, 400] width 36 height 14
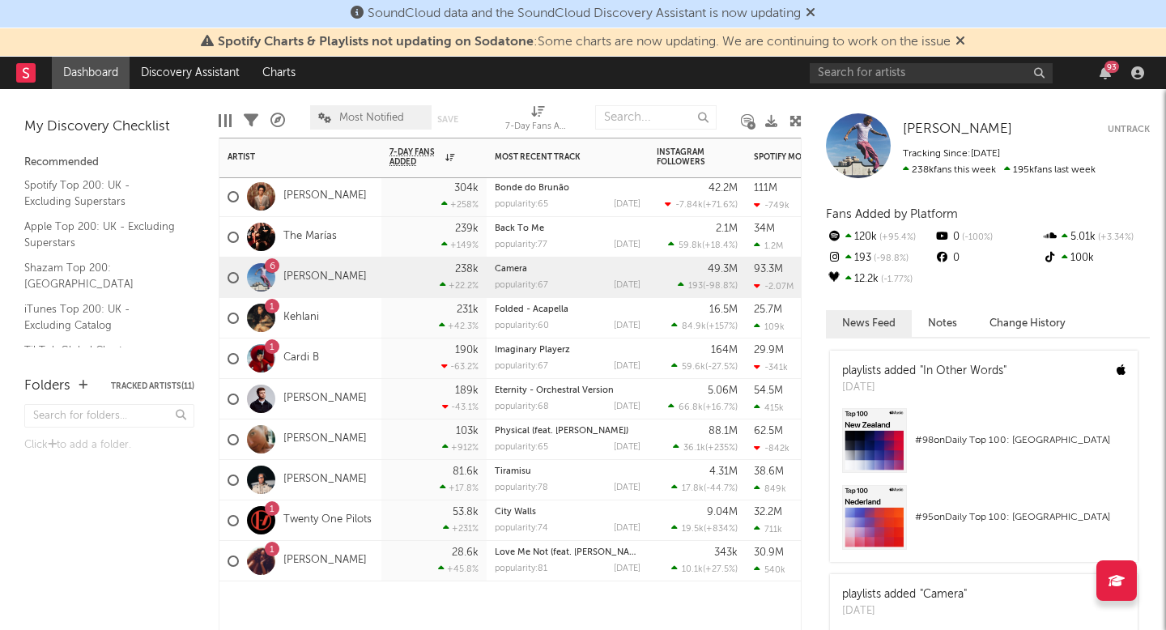
click at [363, 448] on div "[PERSON_NAME]" at bounding box center [300, 439] width 162 height 40
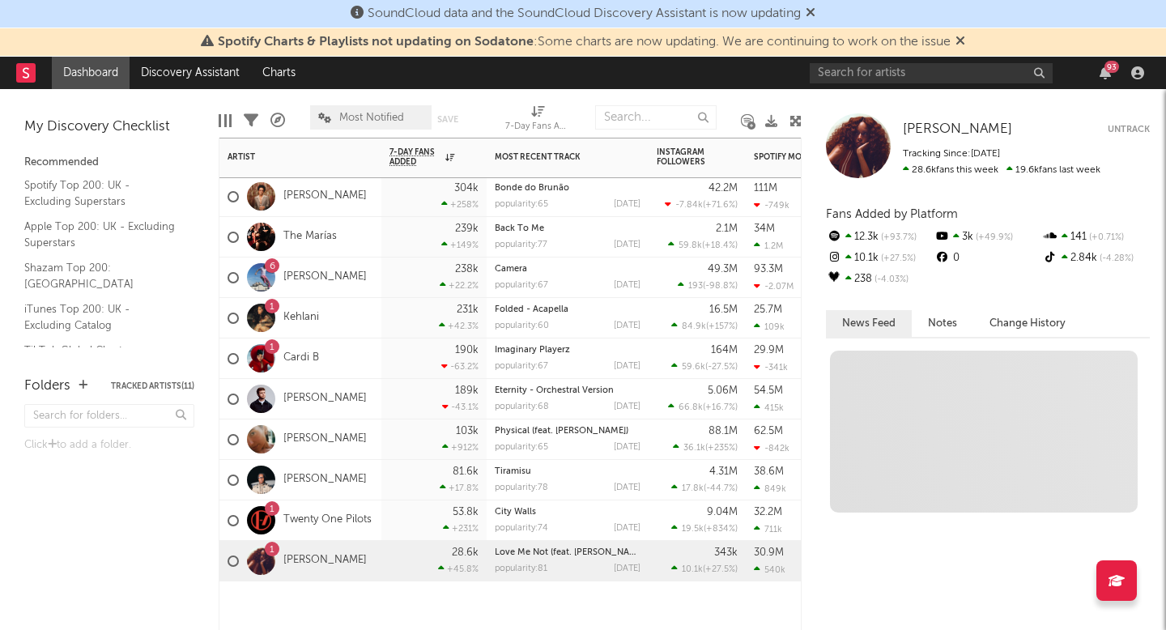
click at [367, 564] on div "1 [PERSON_NAME]" at bounding box center [300, 561] width 162 height 40
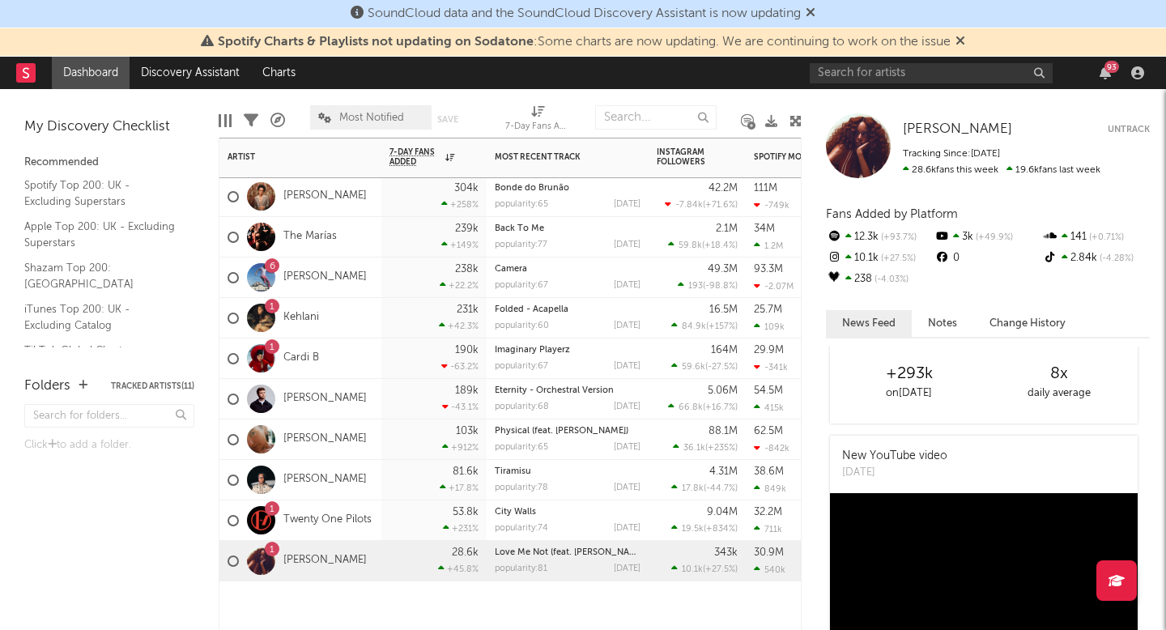
scroll to position [4831, 0]
